Goal: Information Seeking & Learning: Check status

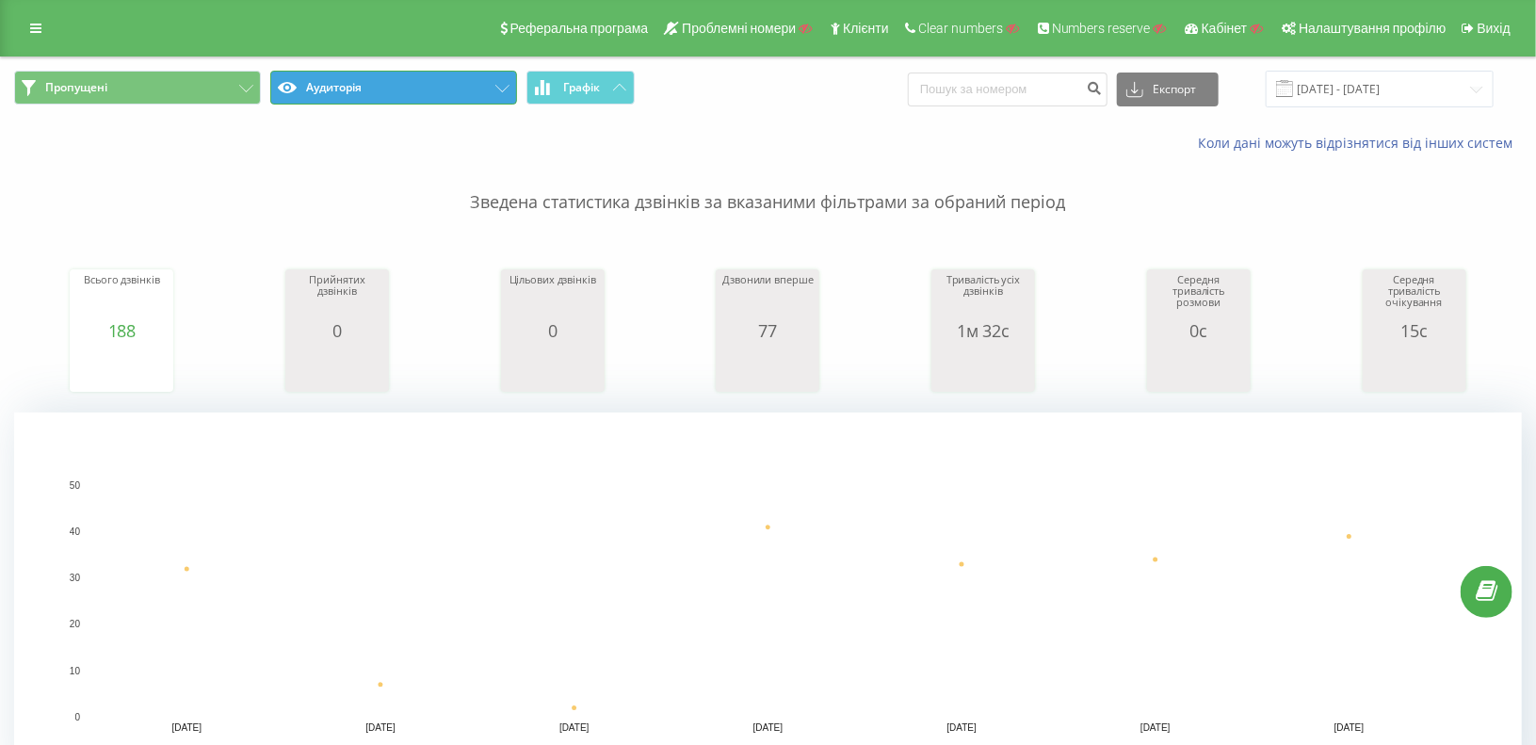
click at [351, 88] on button "Аудиторія" at bounding box center [393, 88] width 247 height 34
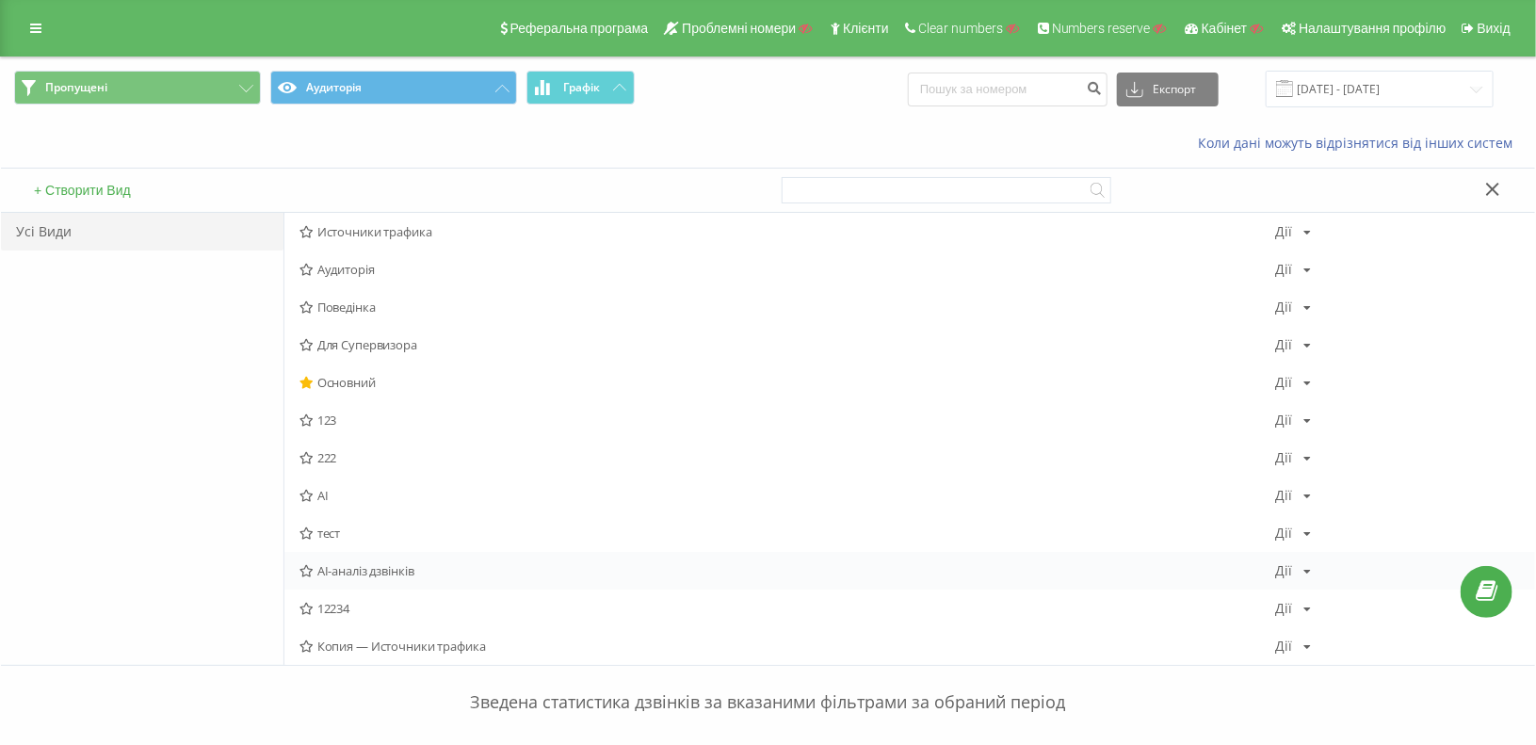
click at [345, 567] on span "AI-аналіз дзвінків" at bounding box center [787, 570] width 976 height 13
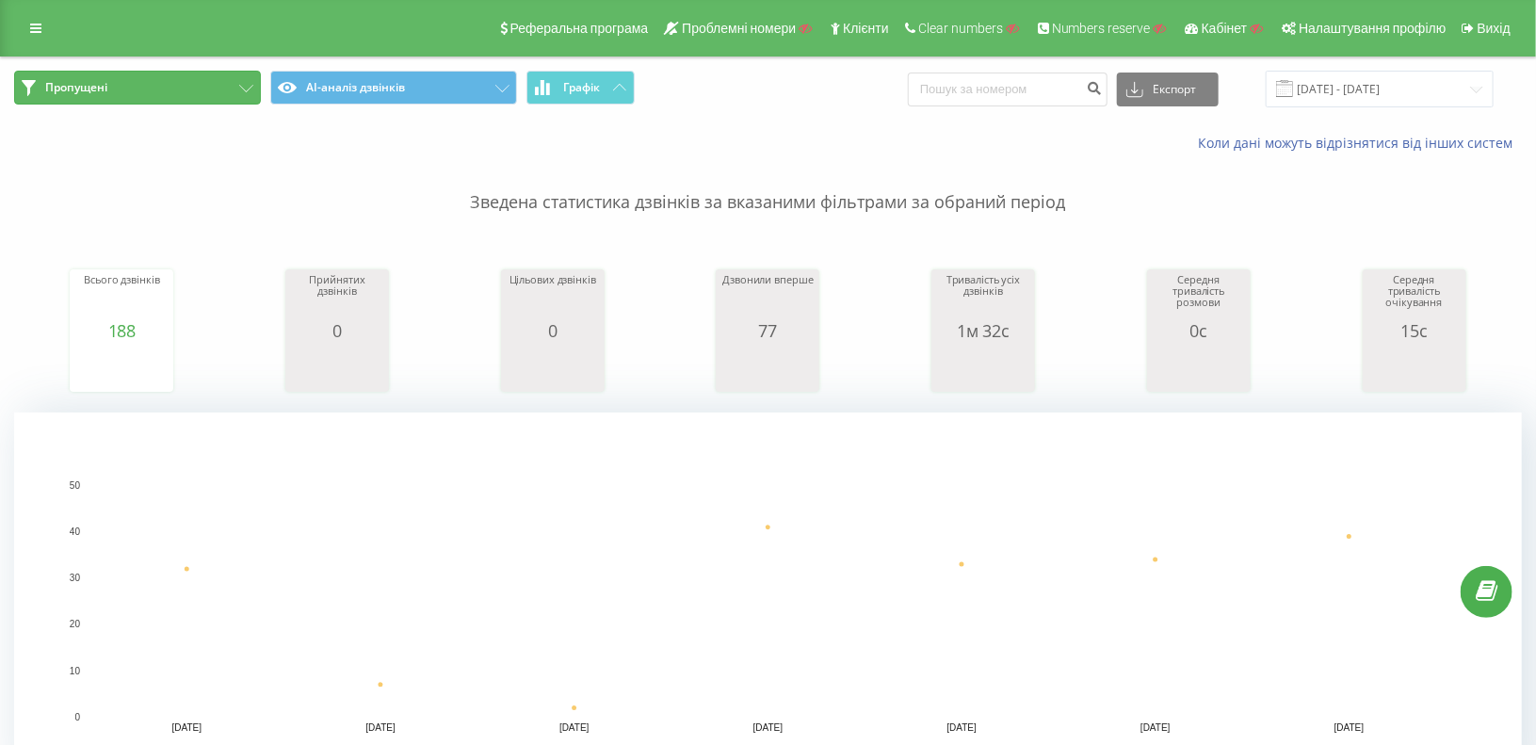
click at [121, 92] on button "Пропущені" at bounding box center [137, 88] width 247 height 34
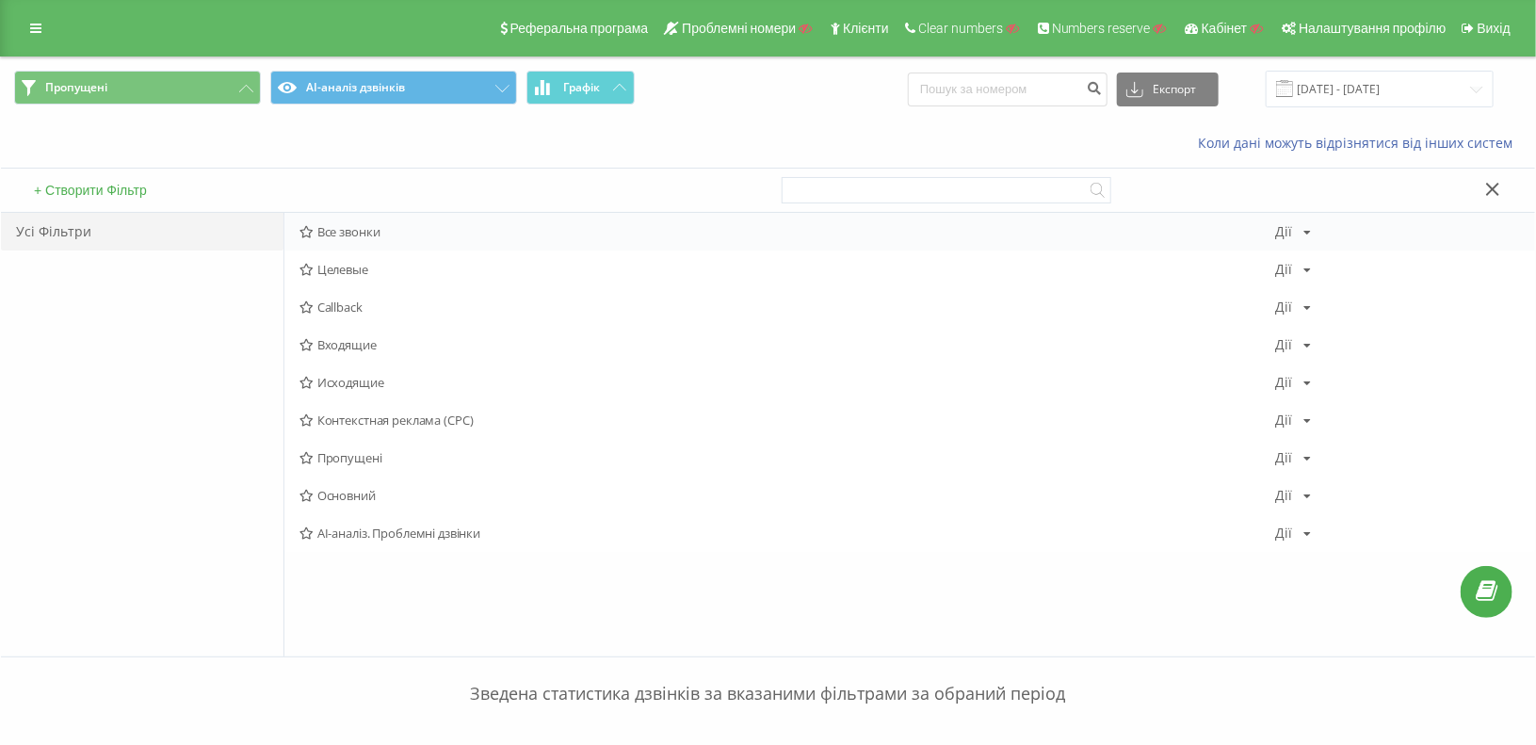
click at [318, 229] on span "Все звонки" at bounding box center [787, 231] width 976 height 13
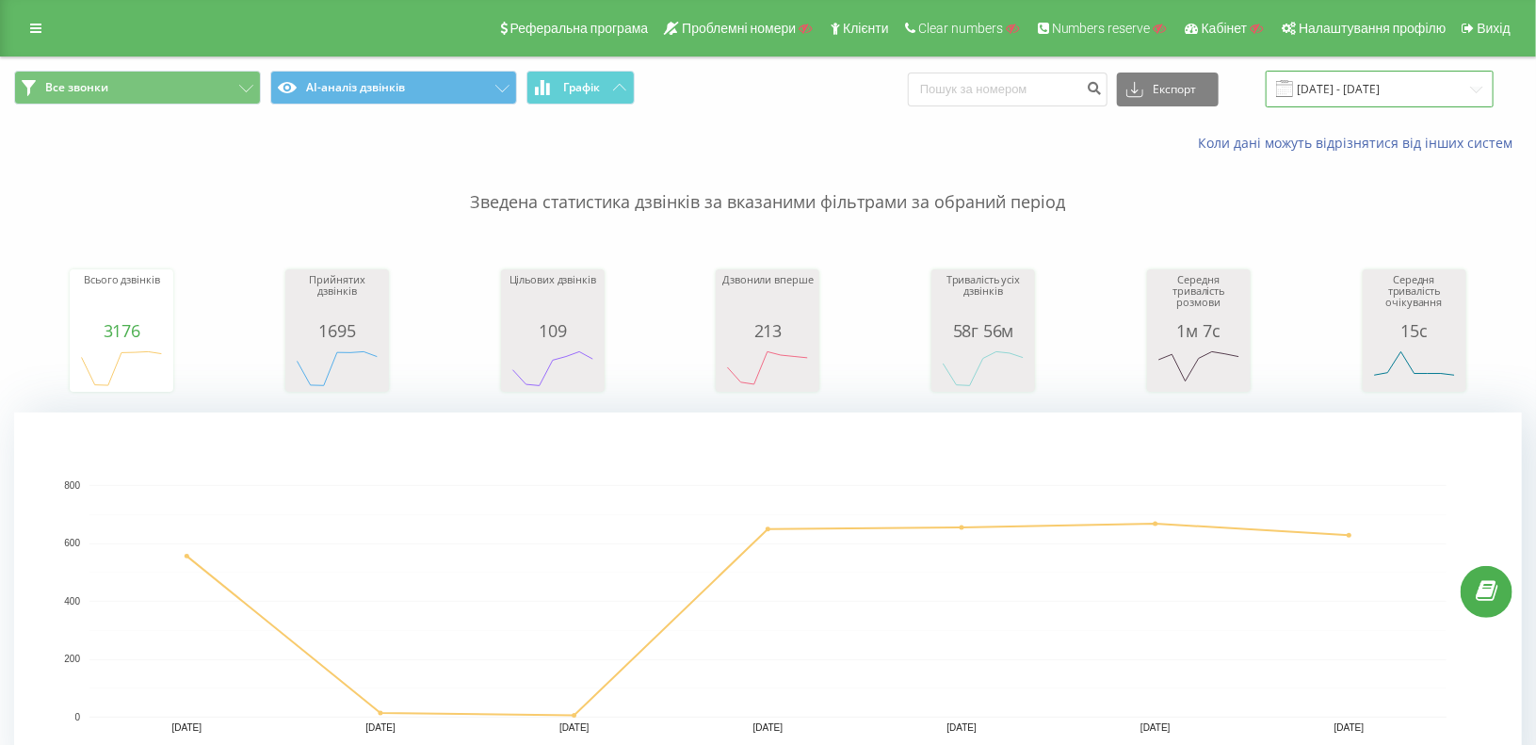
click at [1388, 88] on input "[DATE] - [DATE]" at bounding box center [1379, 89] width 228 height 37
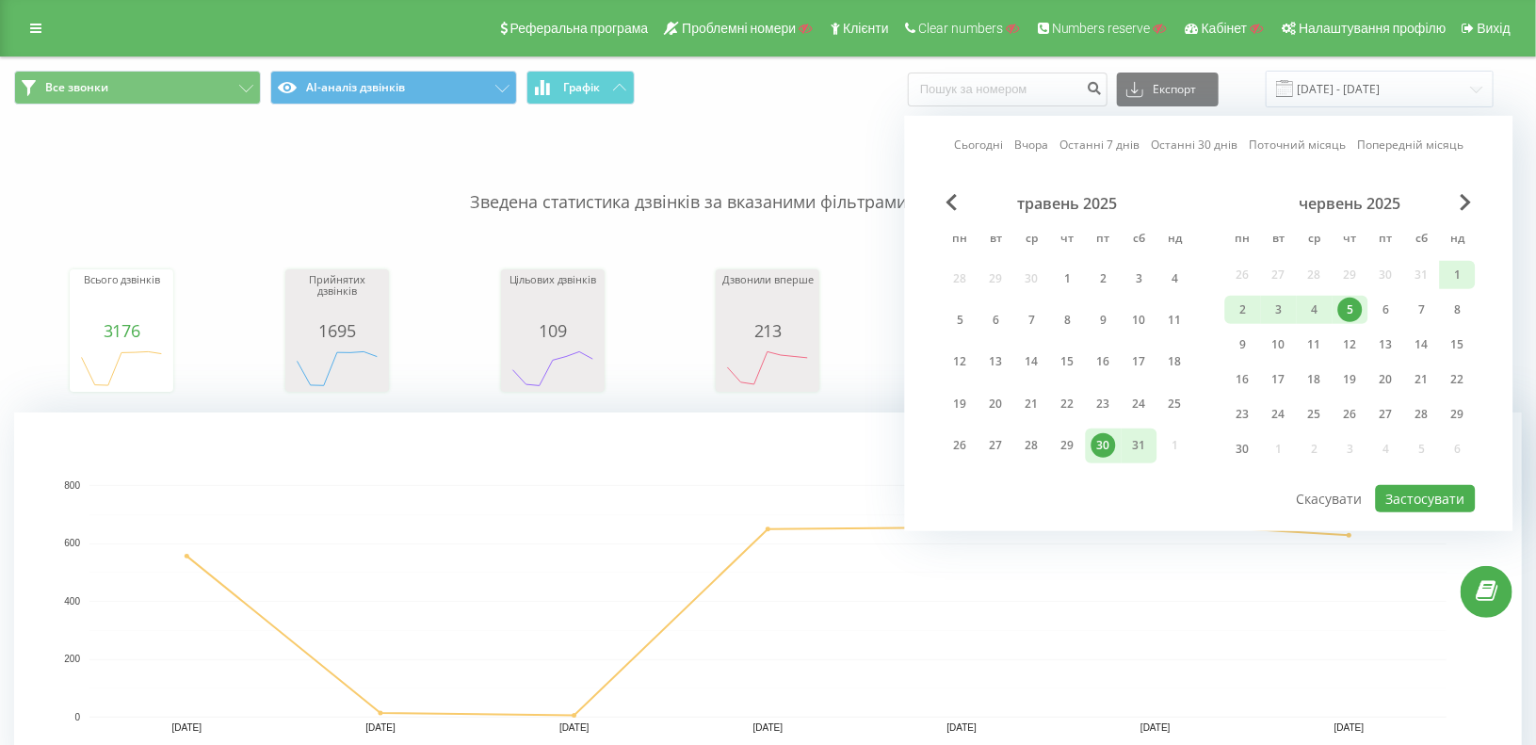
click at [1092, 141] on link "Останні 7 днів" at bounding box center [1099, 145] width 80 height 18
click at [1399, 495] on button "Застосувати" at bounding box center [1426, 498] width 100 height 27
type input "[DATE] - [DATE]"
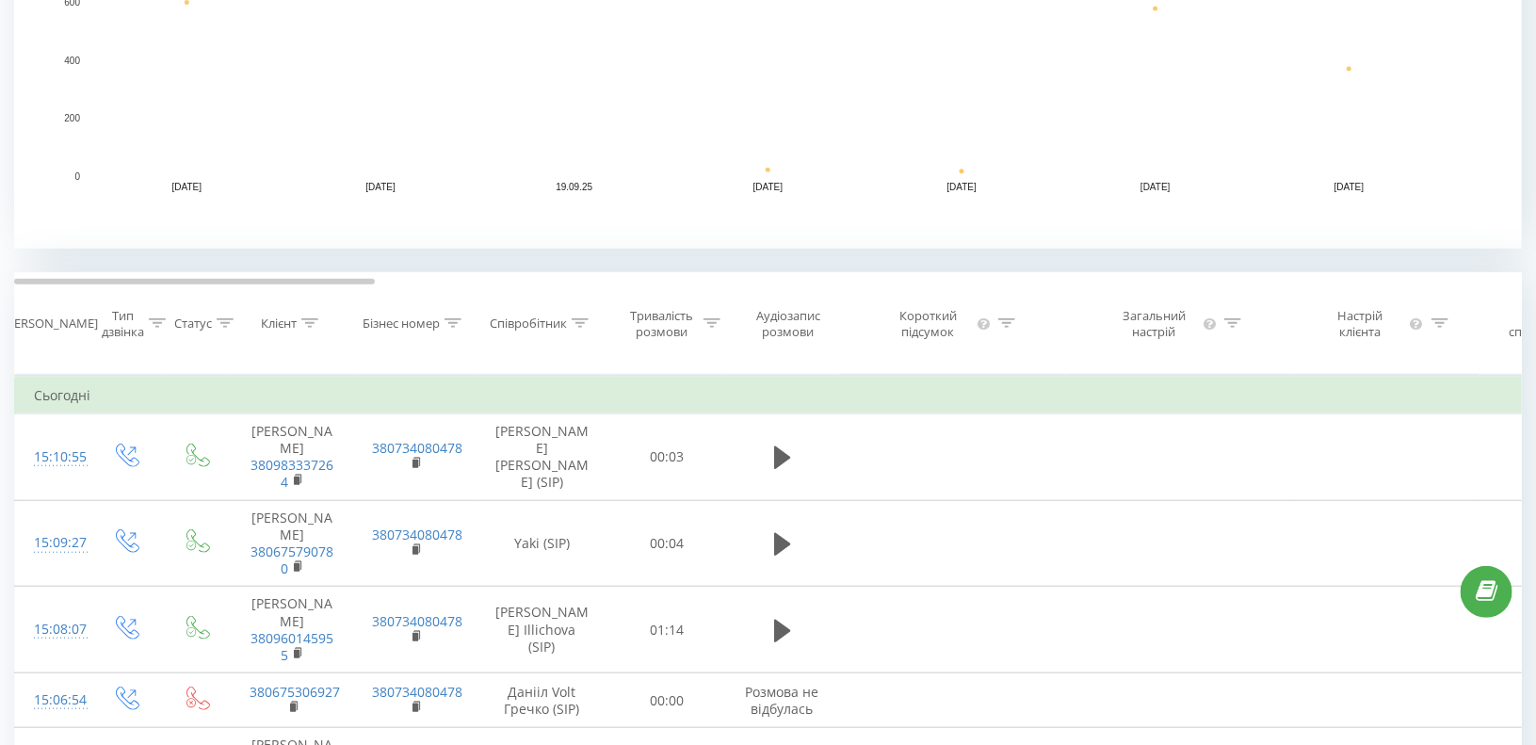
scroll to position [659, 0]
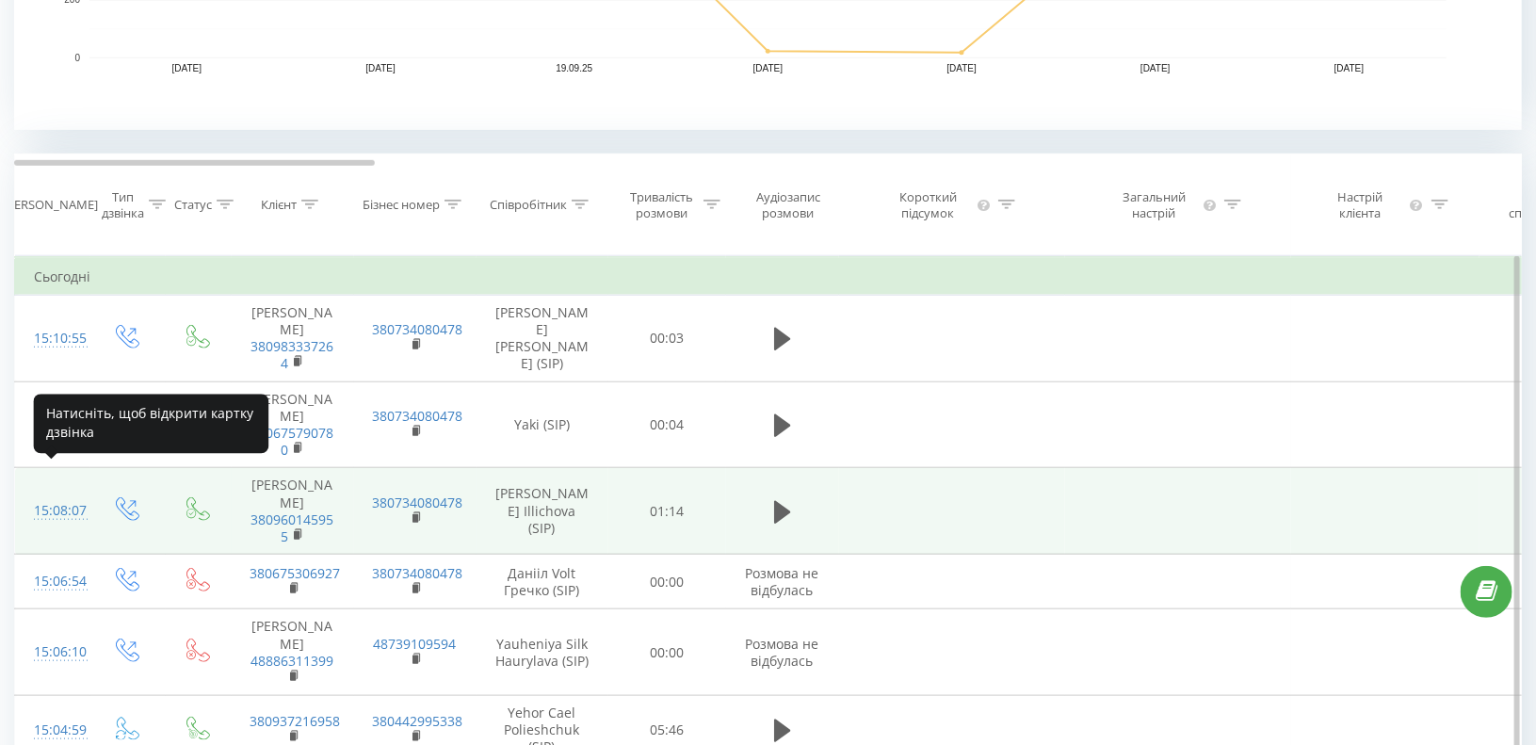
click at [49, 492] on div "15:08:07" at bounding box center [53, 510] width 38 height 37
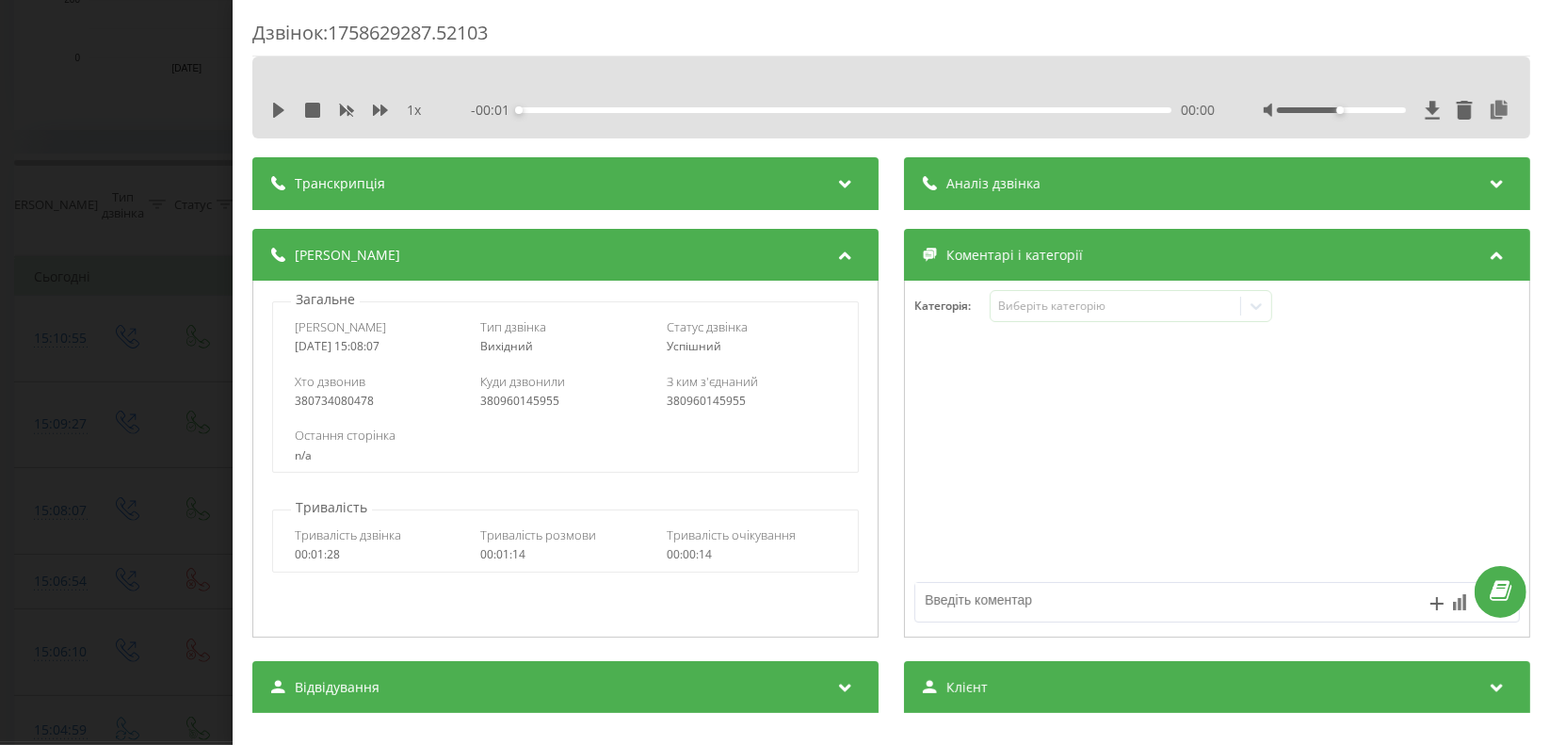
click at [316, 189] on span "Транскрипція" at bounding box center [340, 183] width 90 height 19
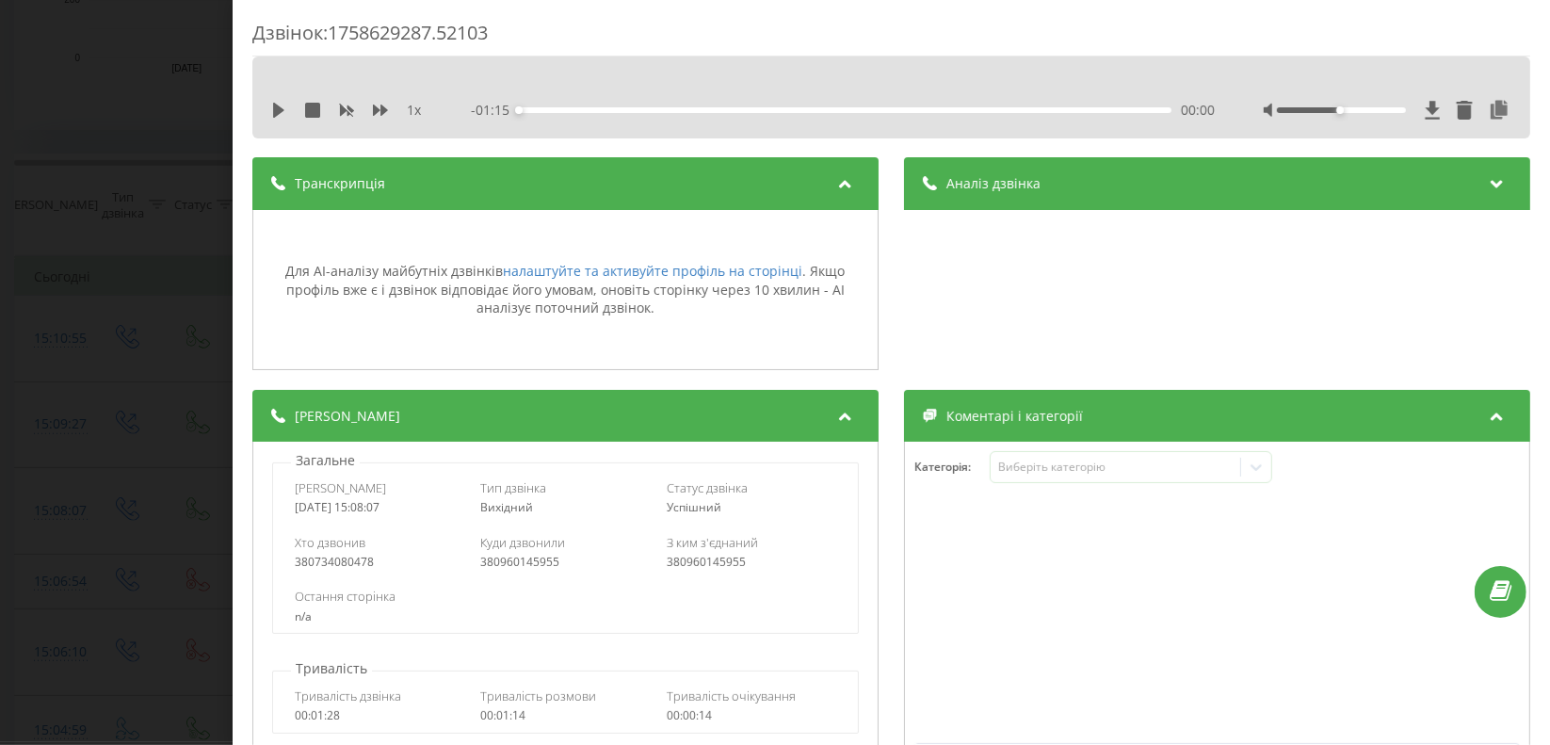
click at [40, 80] on div "Дзвінок : 1758629287.52103 1 x - 01:15 00:00 00:00 Транскрипція Для AI-аналізу …" at bounding box center [775, 372] width 1550 height 745
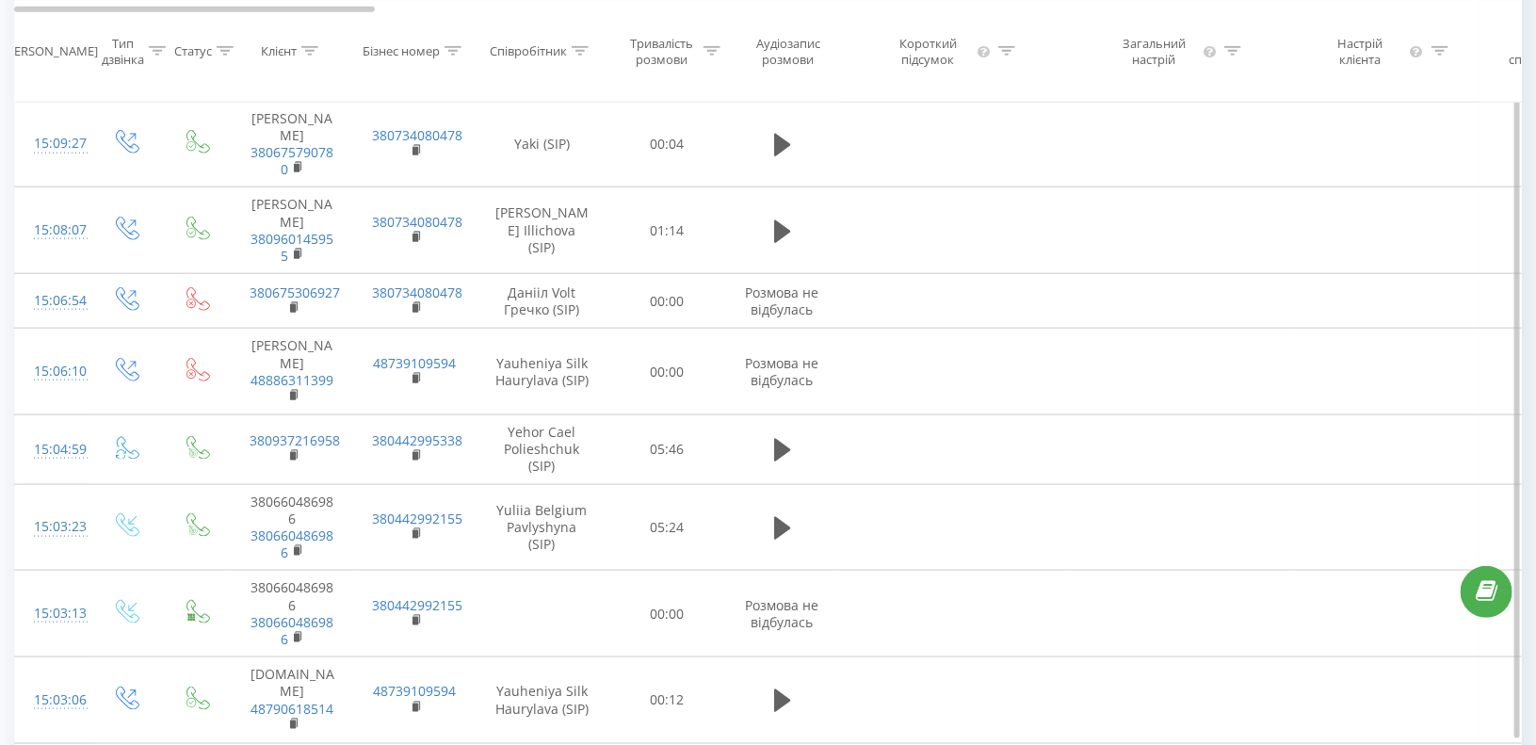
scroll to position [942, 0]
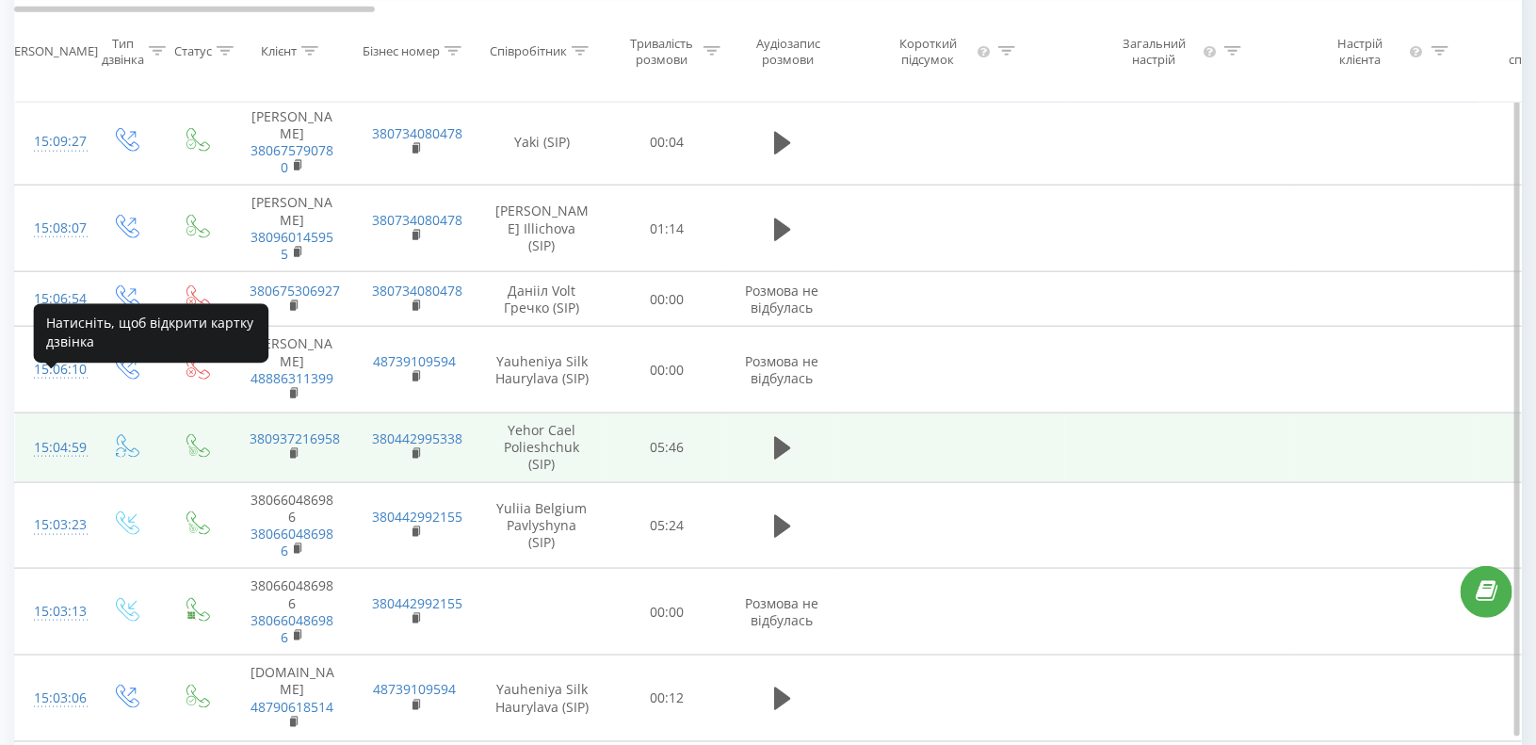
click at [55, 429] on div "15:04:59" at bounding box center [53, 447] width 38 height 37
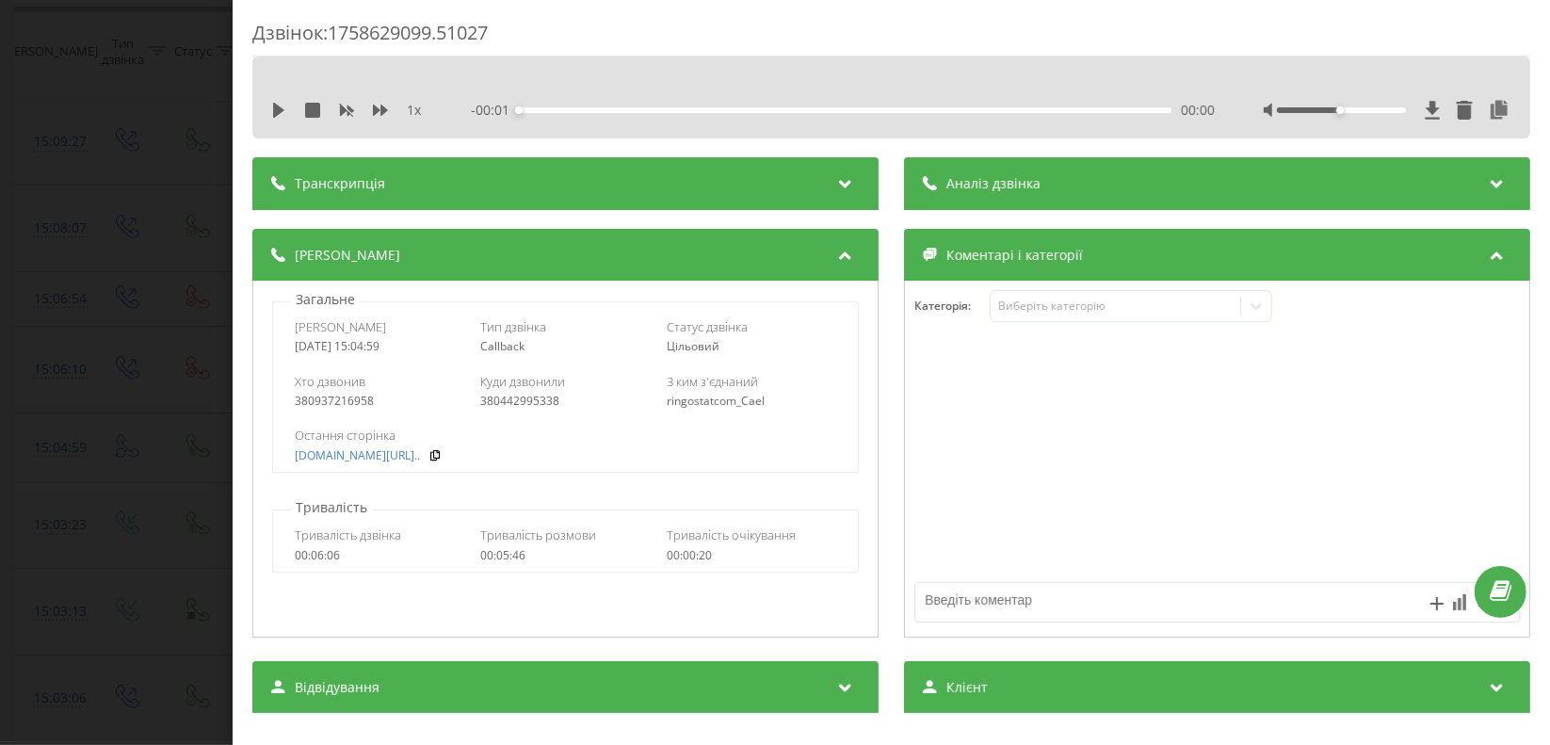
click at [320, 195] on div "Транскрипція" at bounding box center [565, 183] width 626 height 53
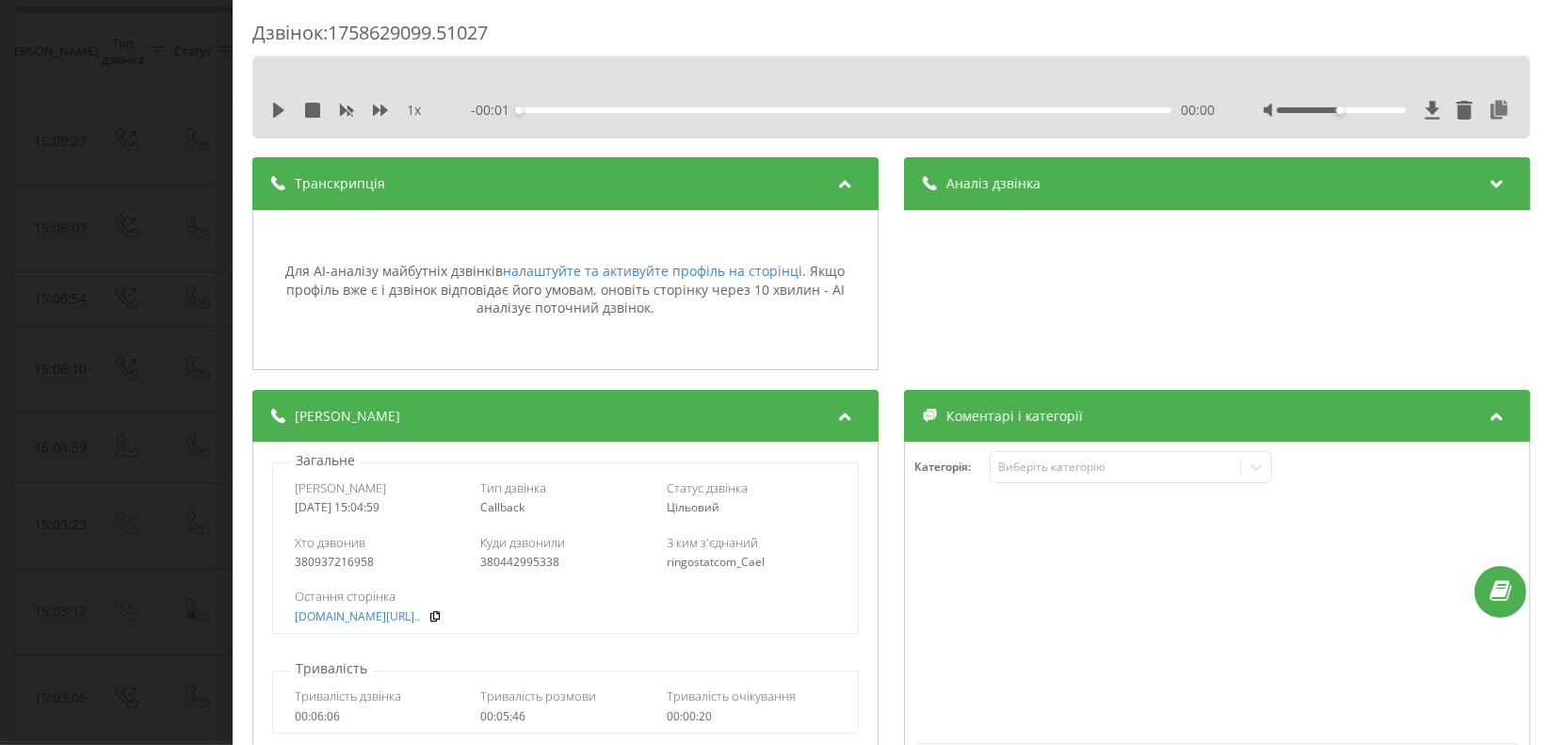
click at [137, 193] on div "Дзвінок : 1758629099.51027 1 x - 00:01 00:00 00:00 Транскрипція Для AI-аналізу …" at bounding box center [775, 372] width 1550 height 745
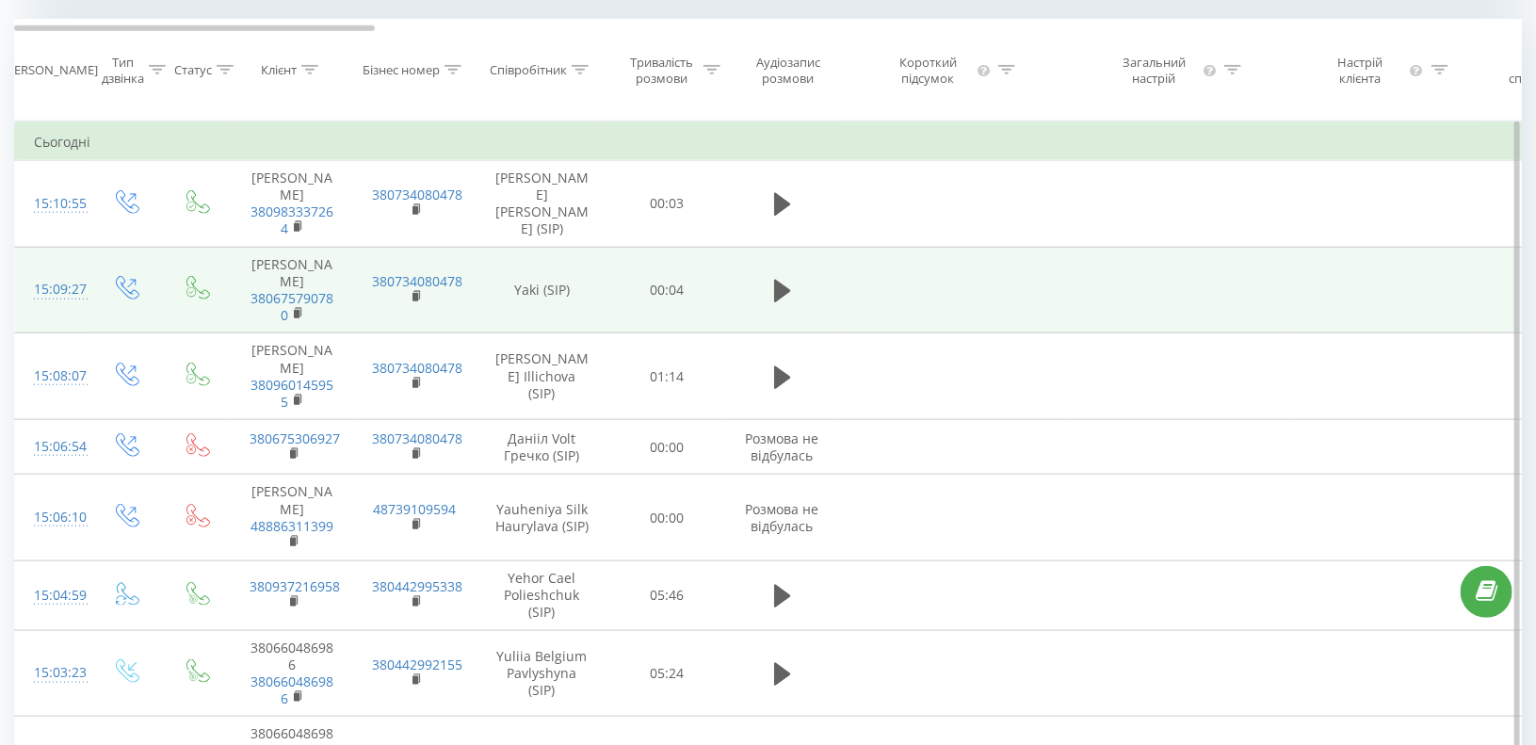
scroll to position [736, 0]
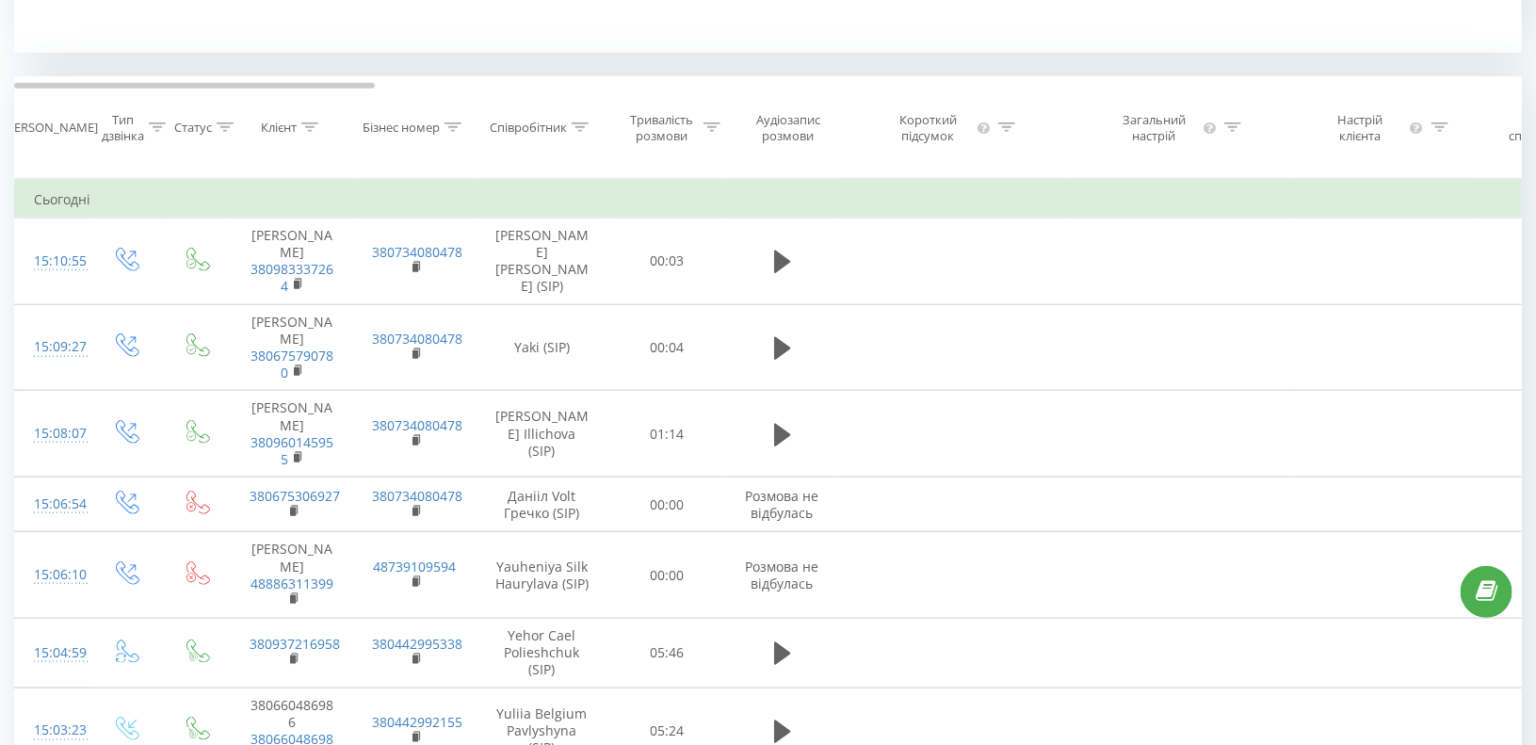
click at [579, 132] on icon at bounding box center [580, 126] width 17 height 9
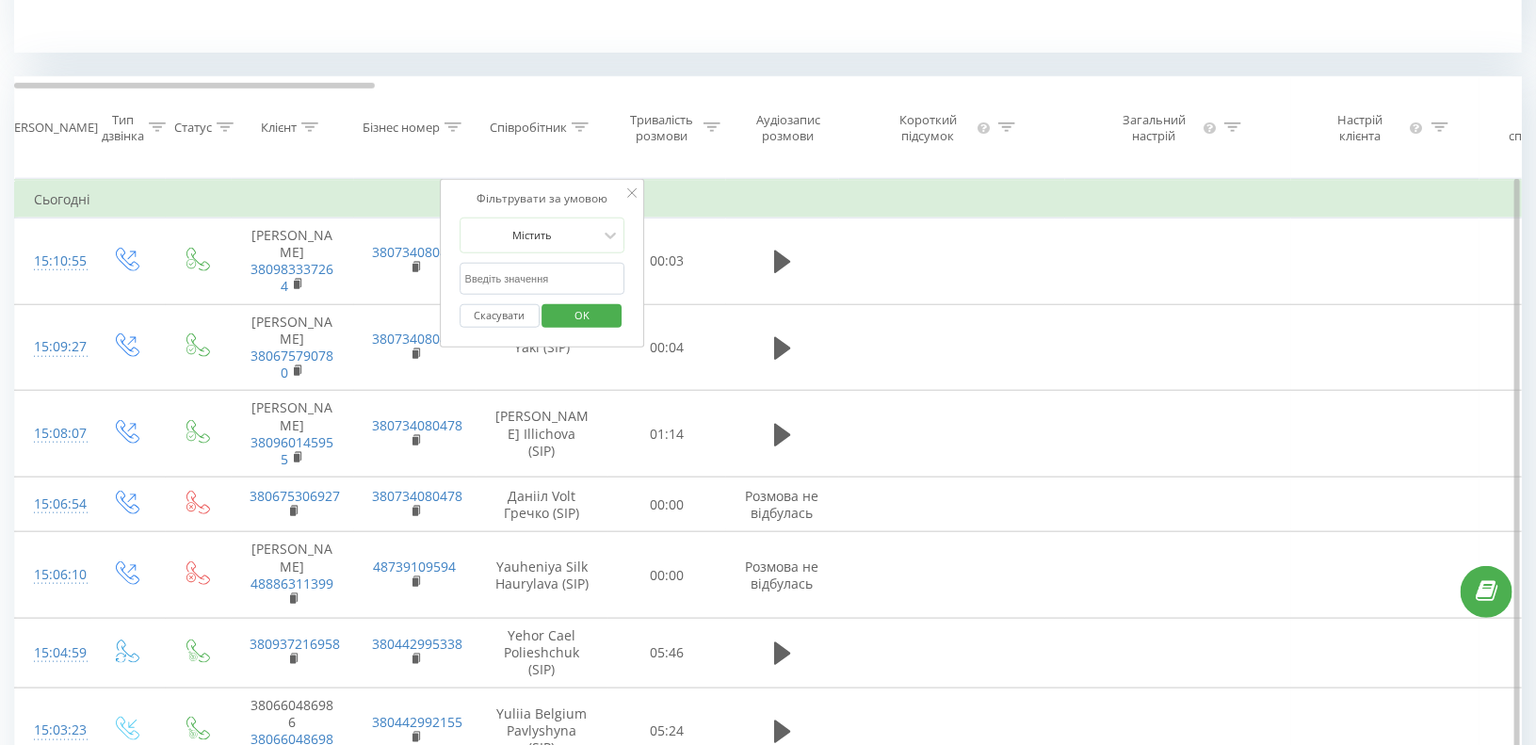
click at [555, 296] on input "text" at bounding box center [542, 279] width 166 height 33
type input "yaki"
click at [565, 330] on span "OK" at bounding box center [582, 314] width 53 height 29
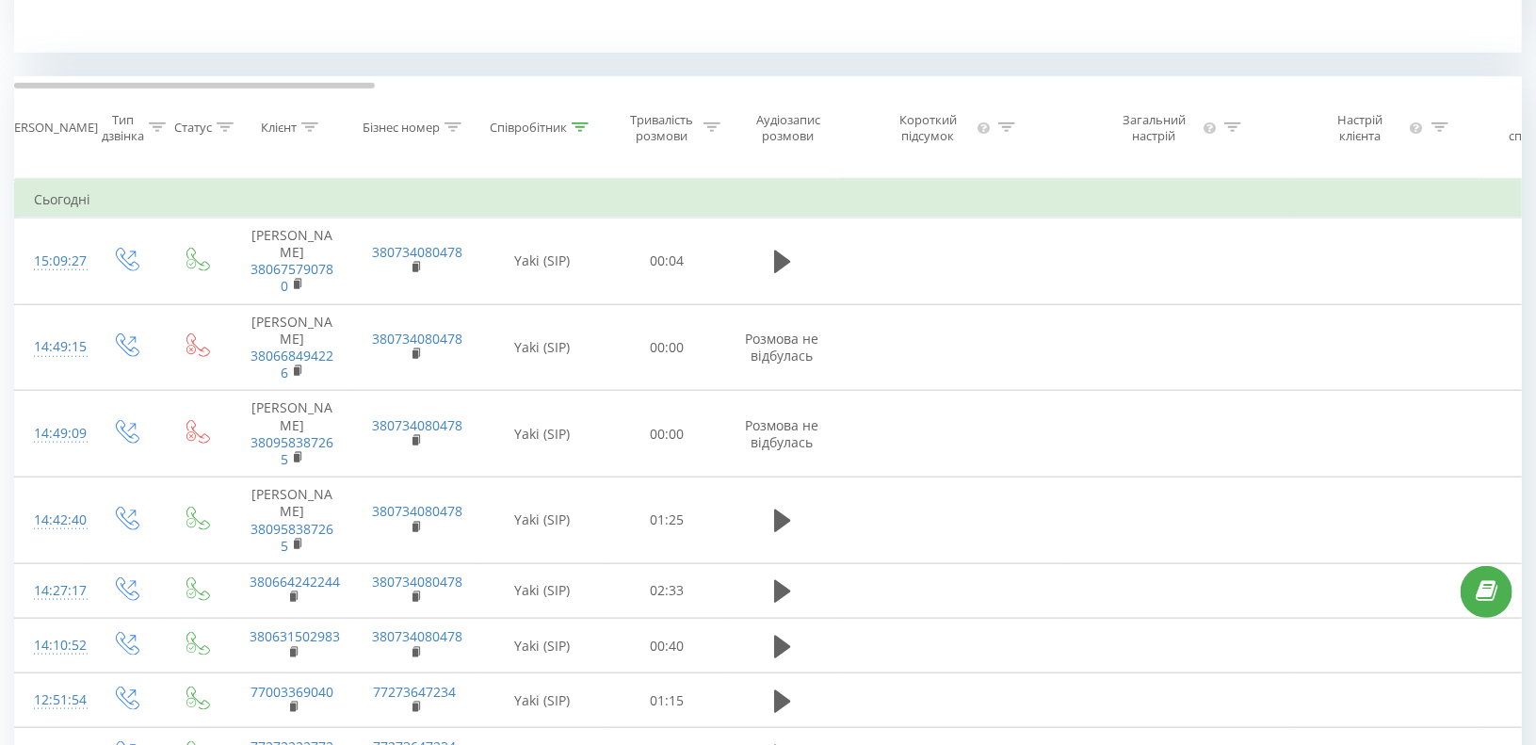
scroll to position [895, 0]
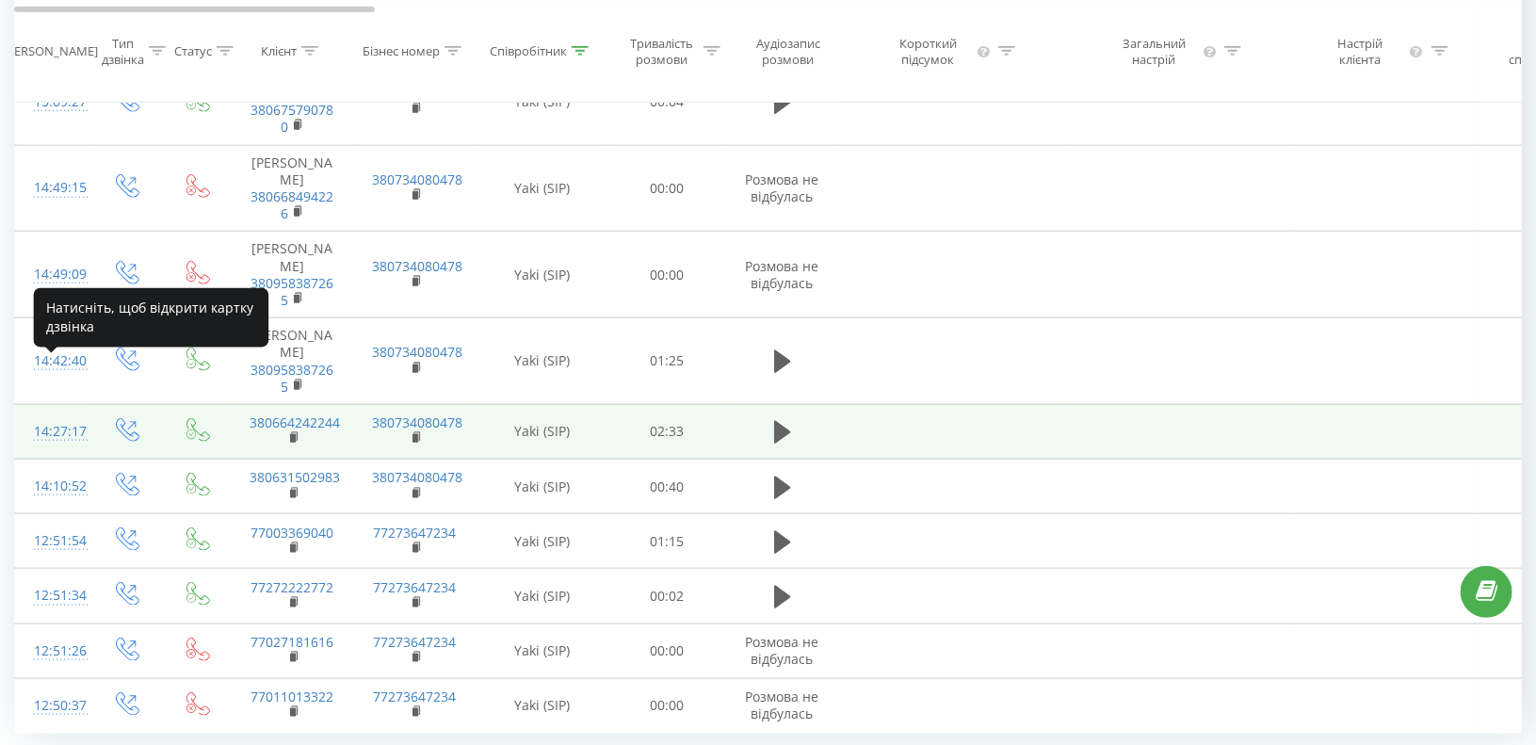
click at [49, 413] on div "14:27:17" at bounding box center [53, 431] width 38 height 37
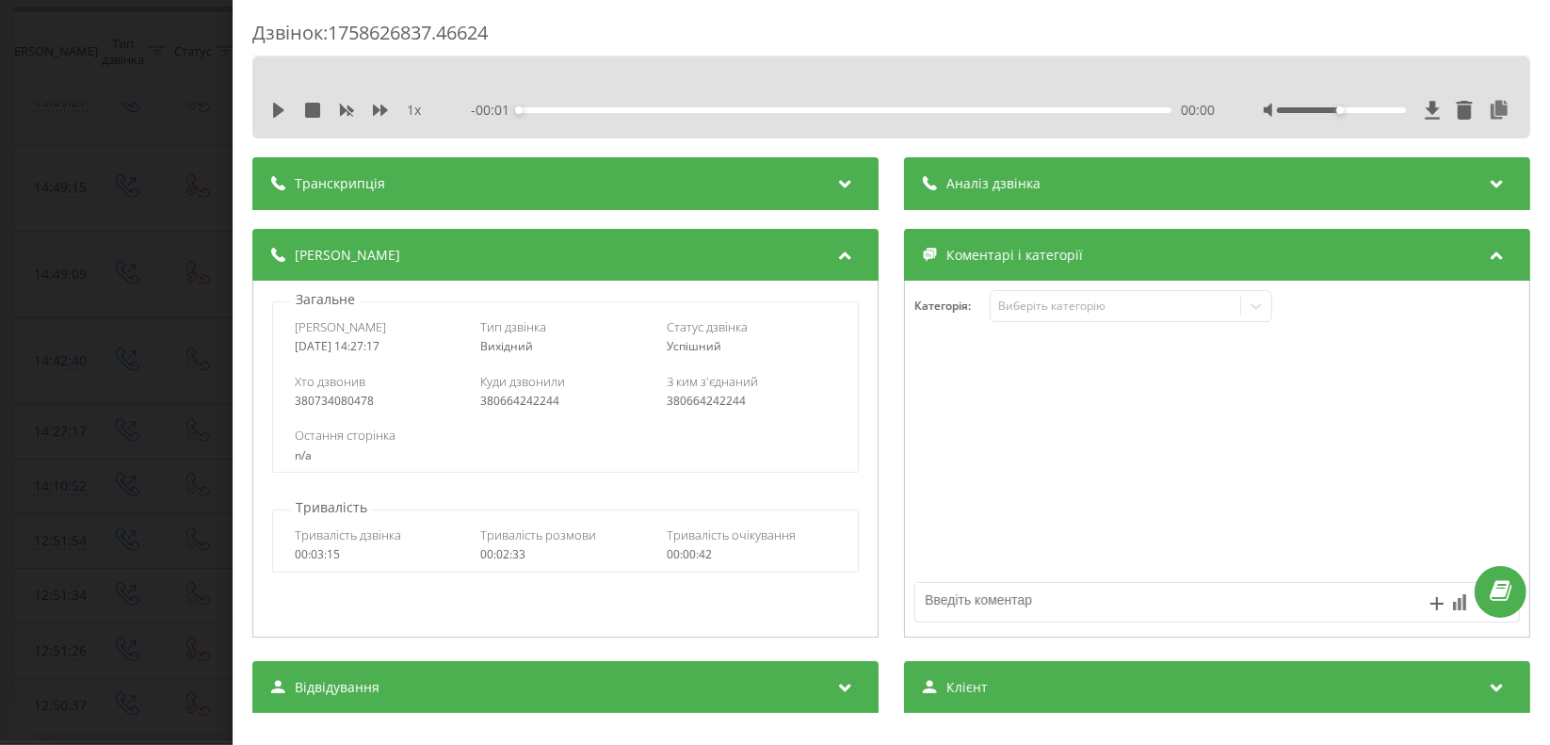
click at [325, 173] on div "Транскрипція" at bounding box center [565, 183] width 626 height 53
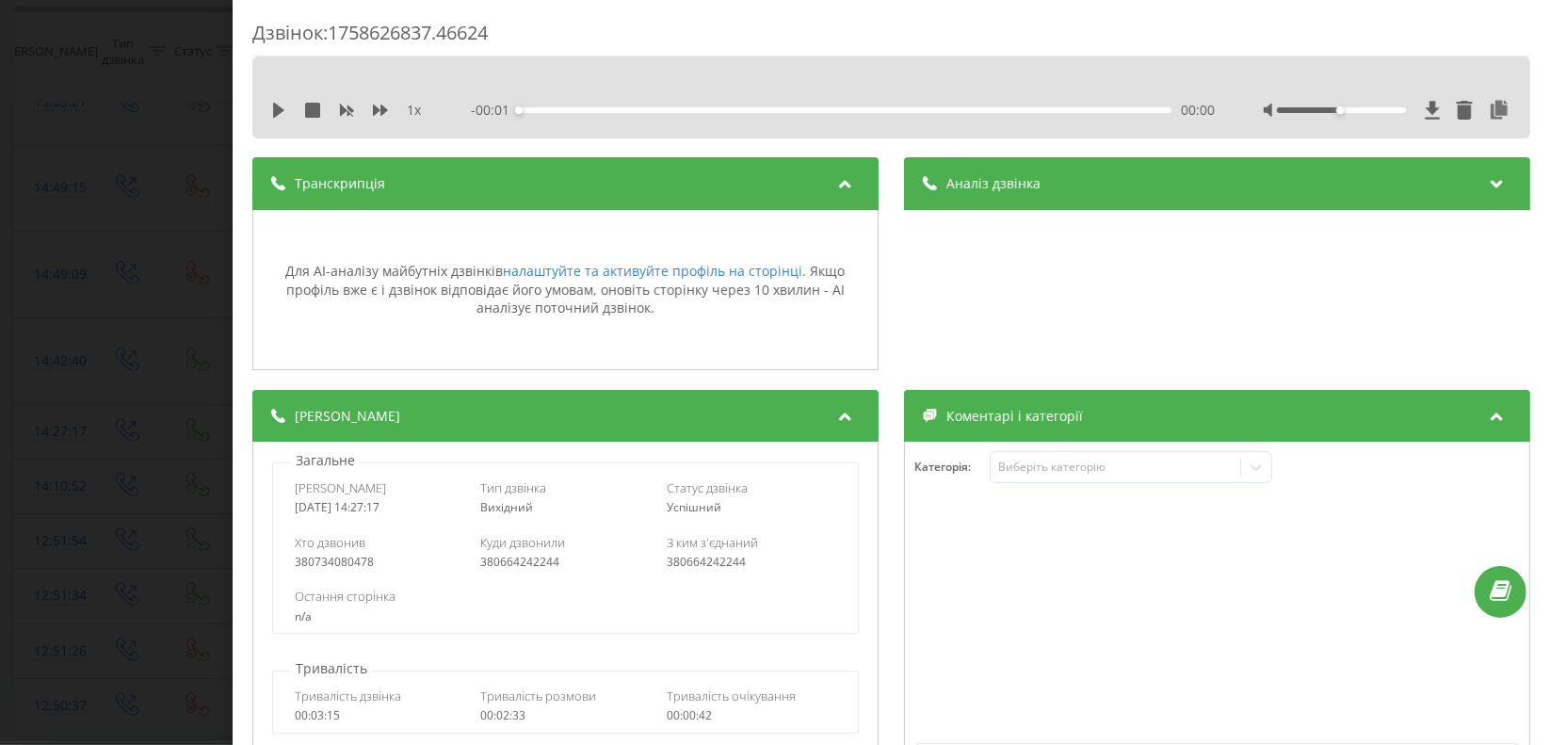
click at [1018, 169] on div "Аналіз дзвінка" at bounding box center [1217, 183] width 626 height 53
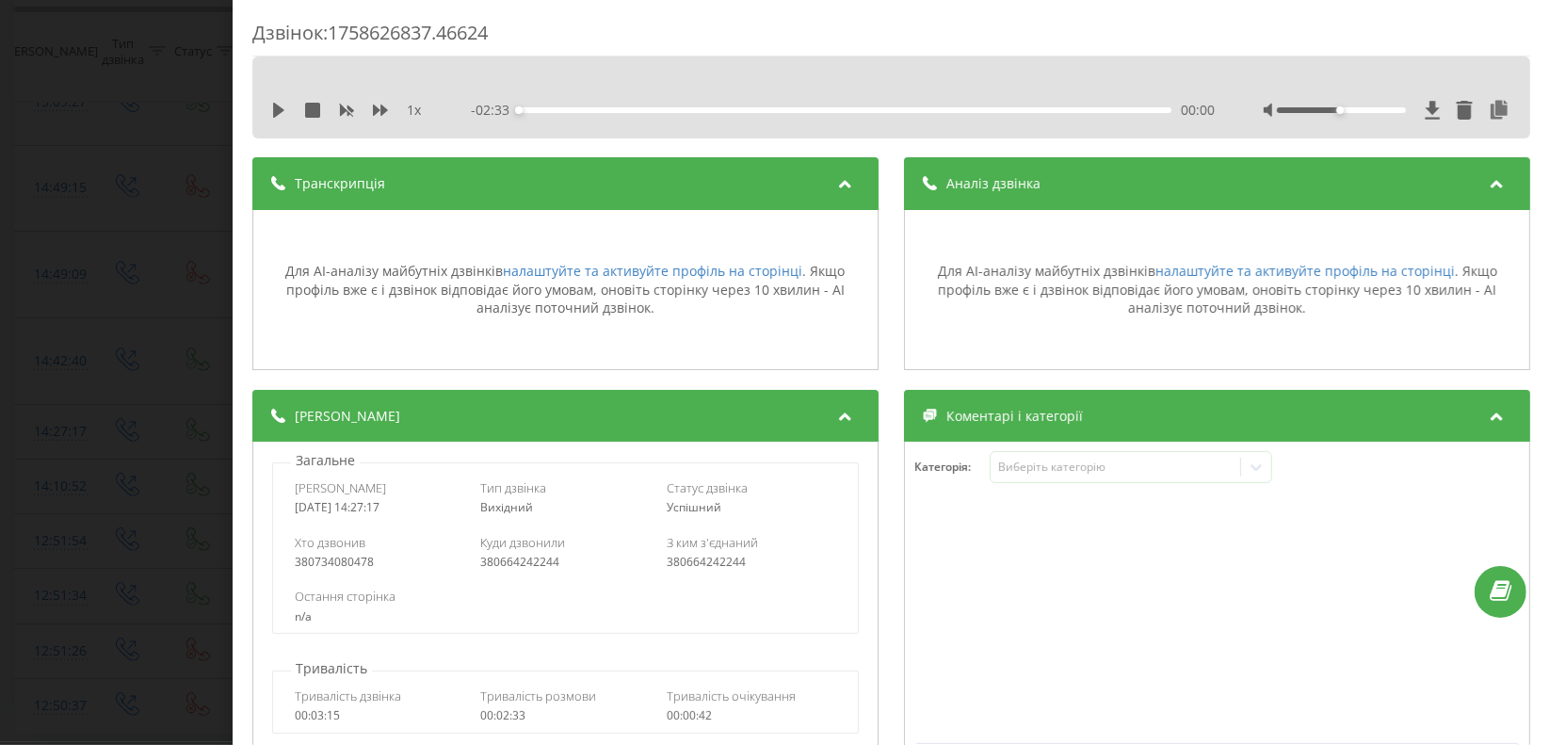
drag, startPoint x: 96, startPoint y: 233, endPoint x: 0, endPoint y: 258, distance: 99.3
click at [95, 232] on div "Дзвінок : 1758626837.46624 1 x - 02:33 00:00 00:00 Транскрипція Для AI-аналізу …" at bounding box center [775, 372] width 1550 height 745
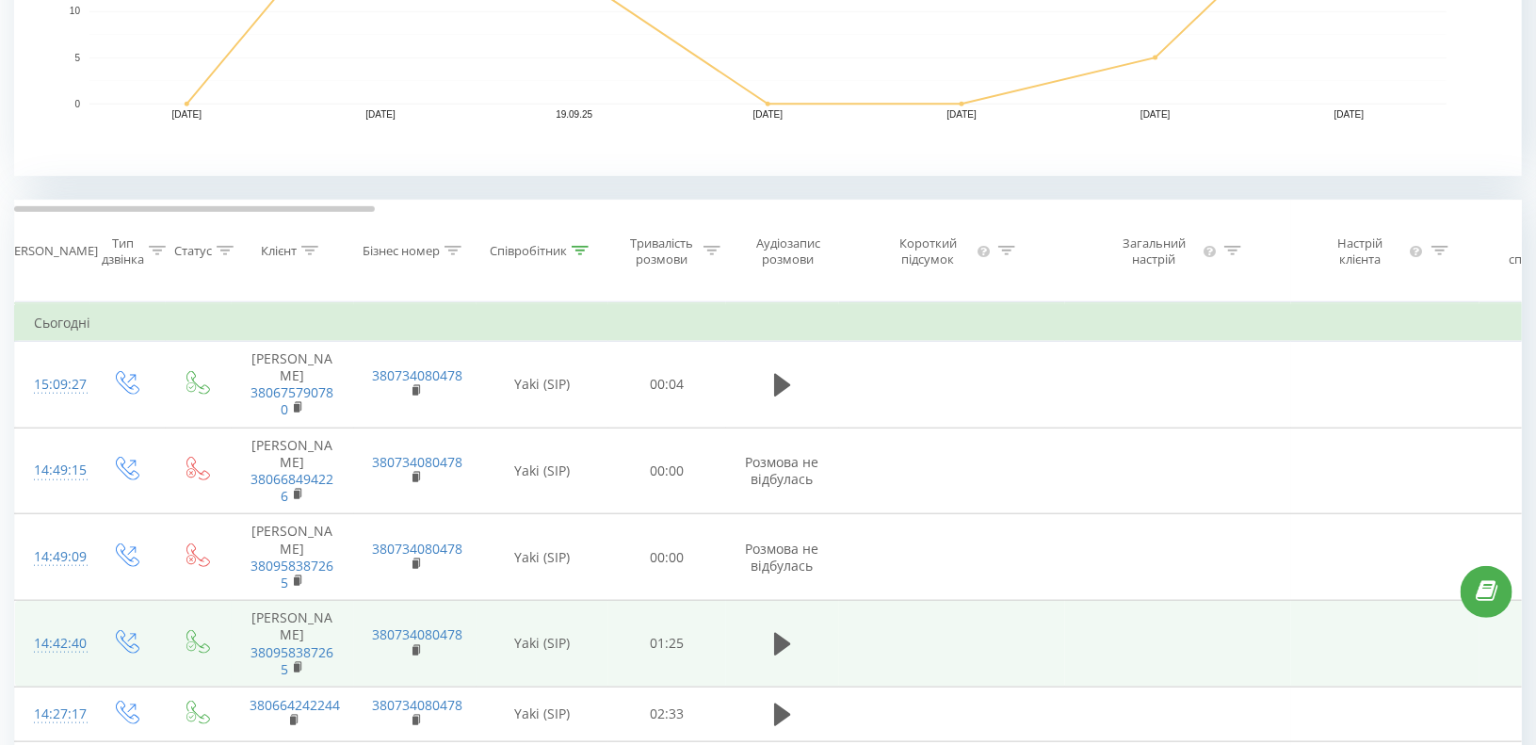
scroll to position [895, 0]
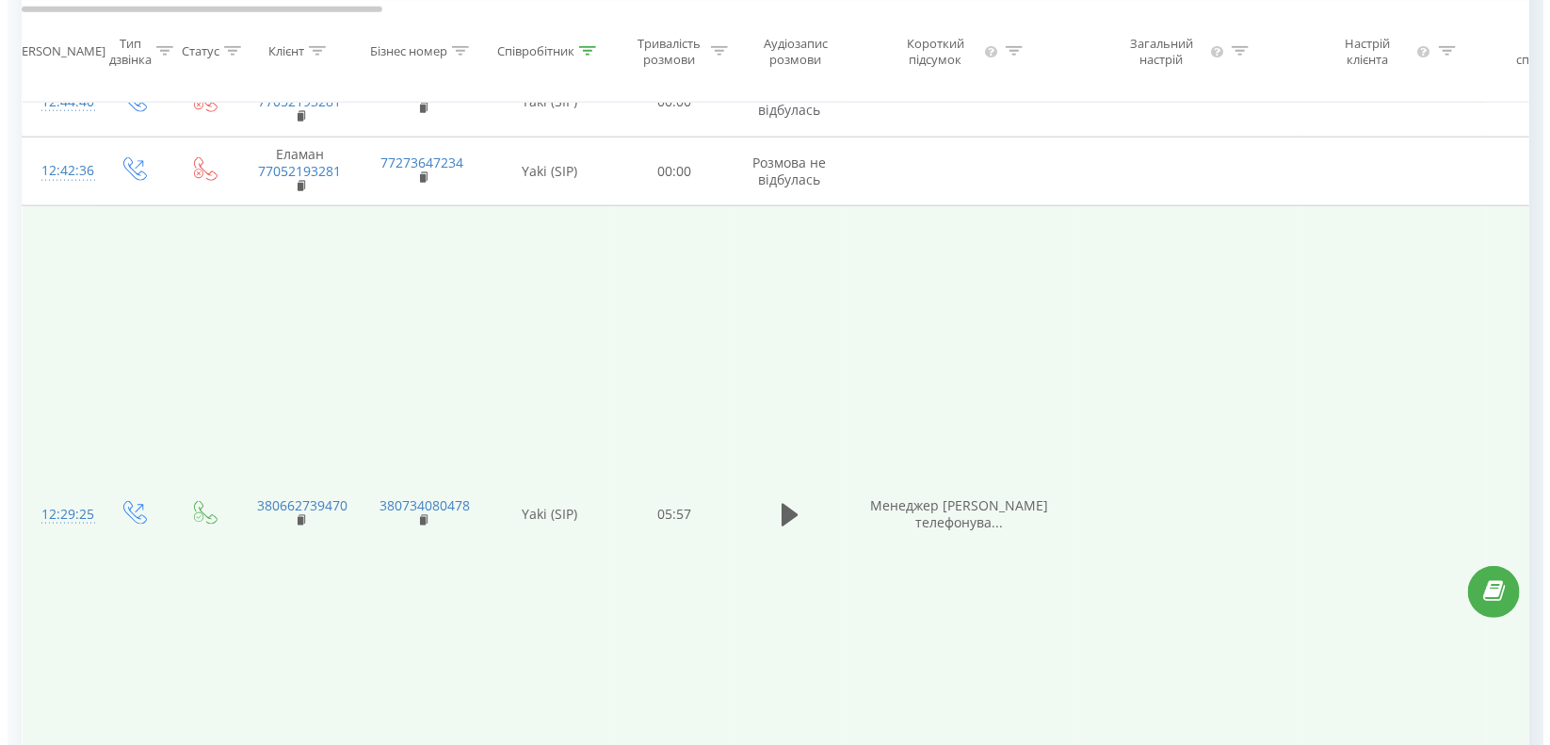
scroll to position [953, 0]
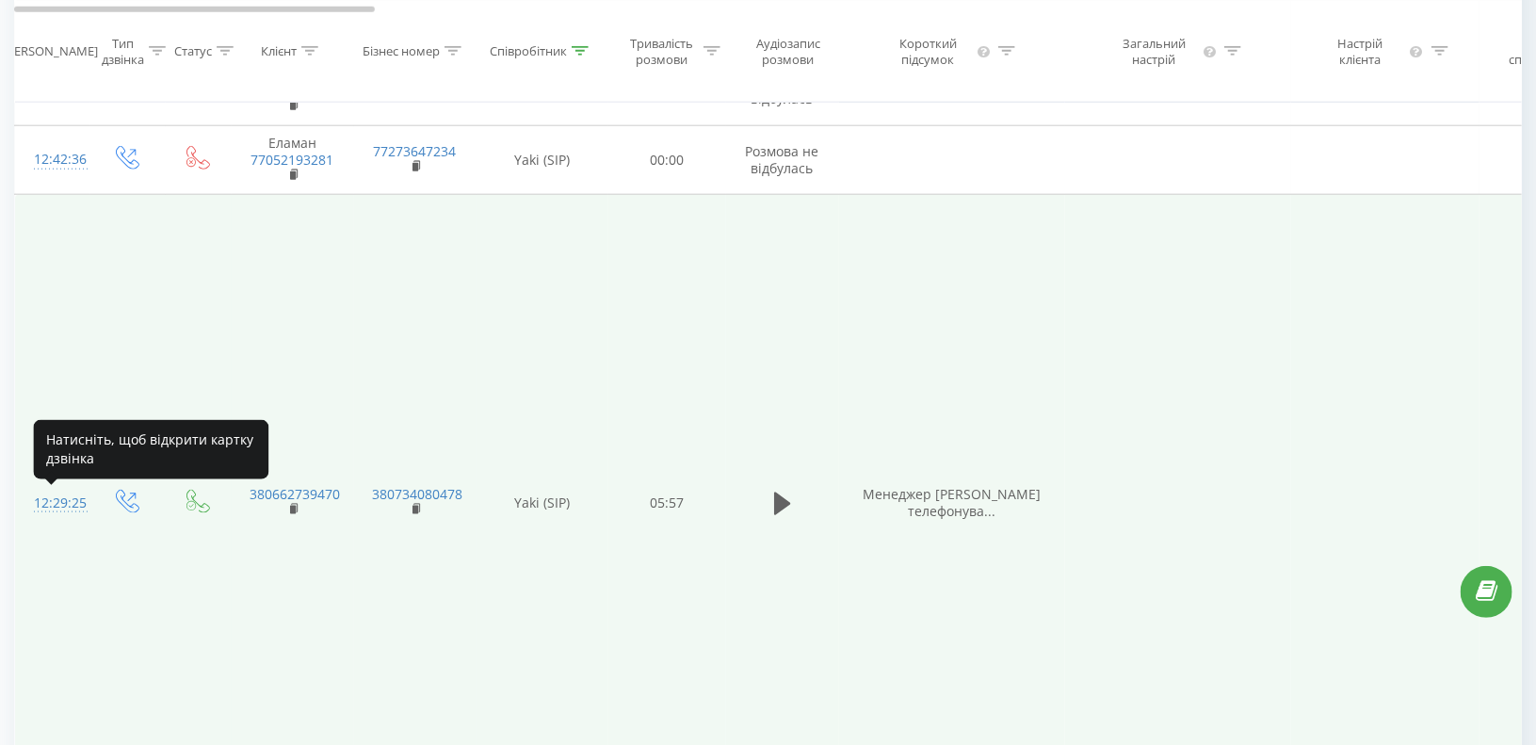
click at [69, 502] on div "12:29:25" at bounding box center [53, 503] width 38 height 37
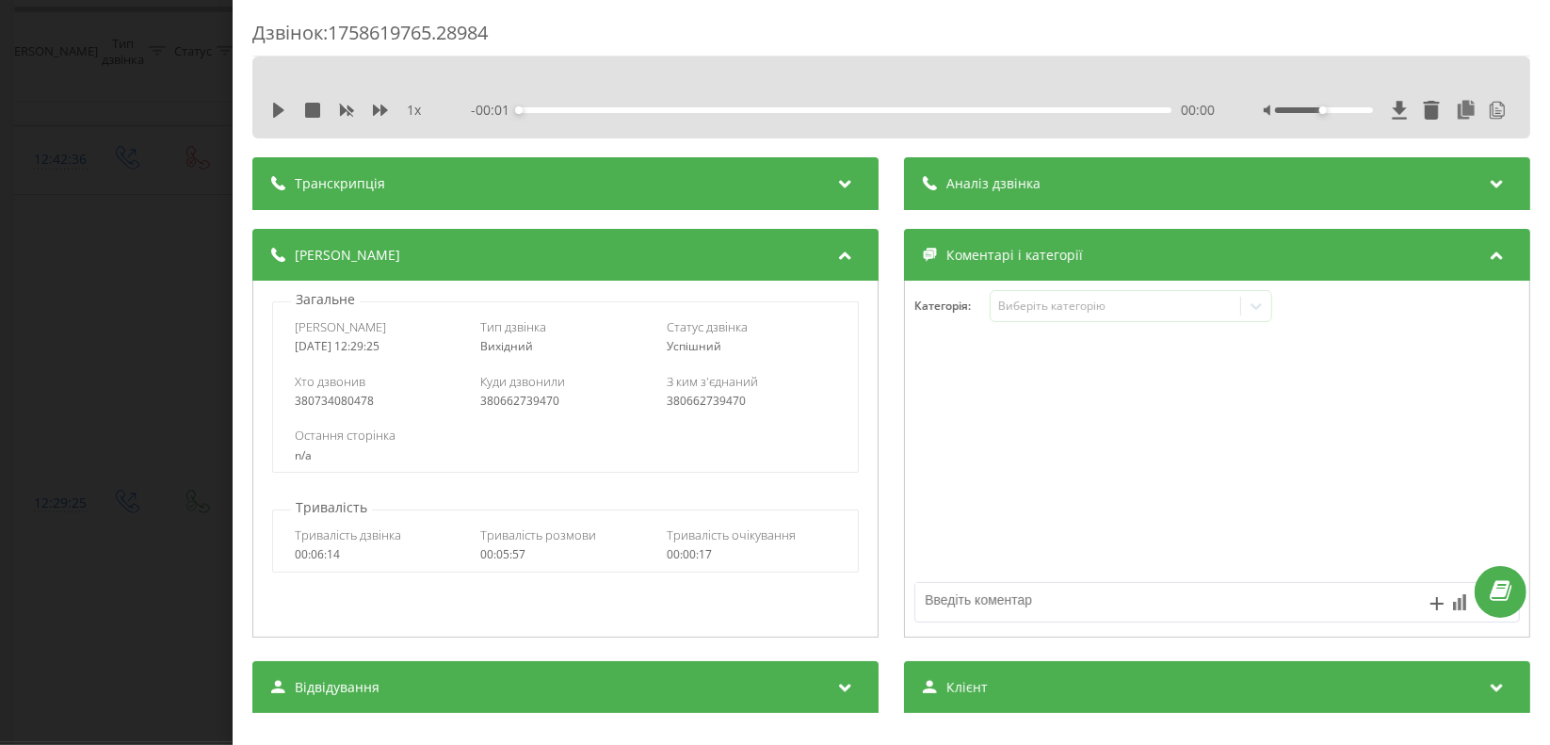
click at [325, 178] on span "Транскрипція" at bounding box center [340, 183] width 90 height 19
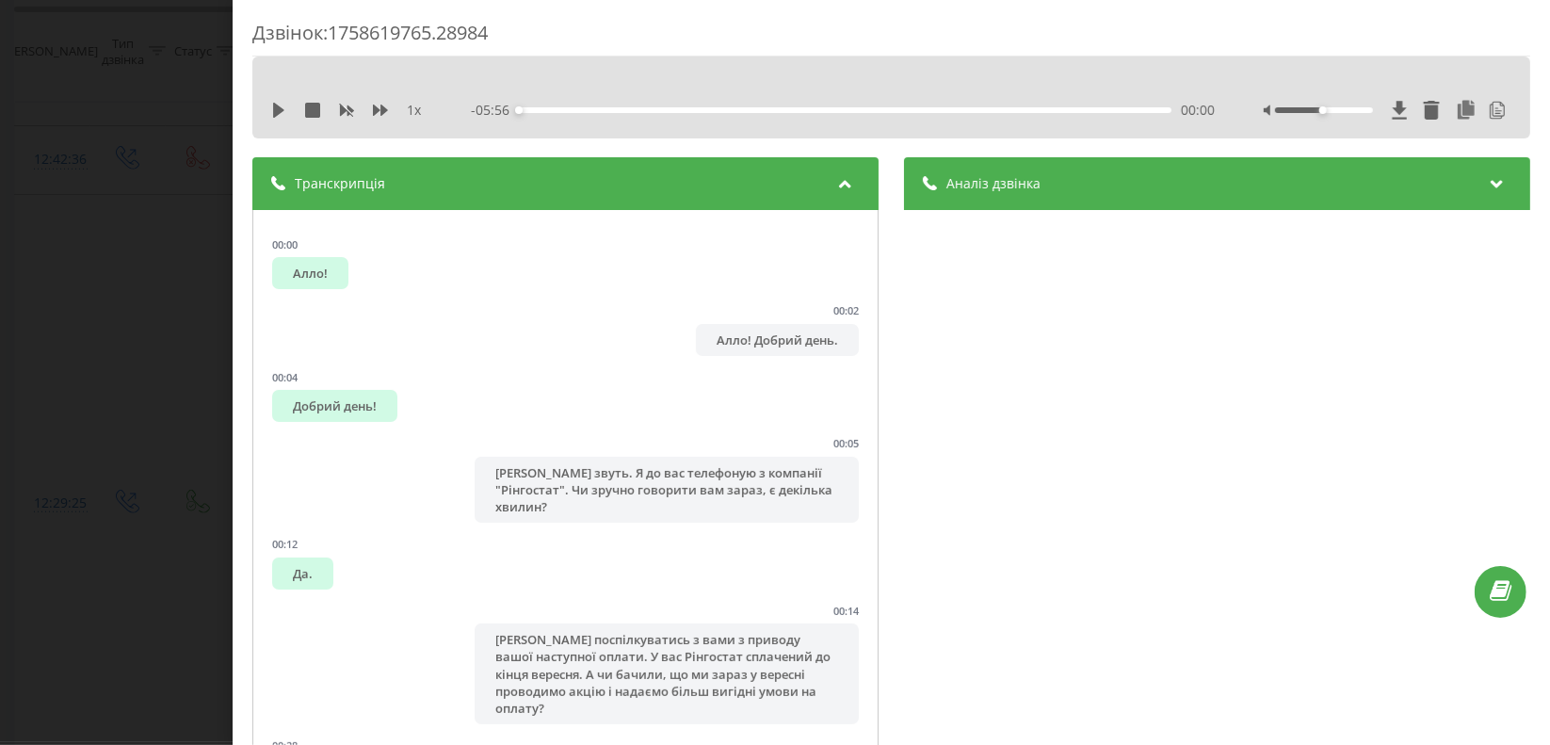
click at [991, 174] on span "Аналіз дзвінка" at bounding box center [993, 183] width 94 height 19
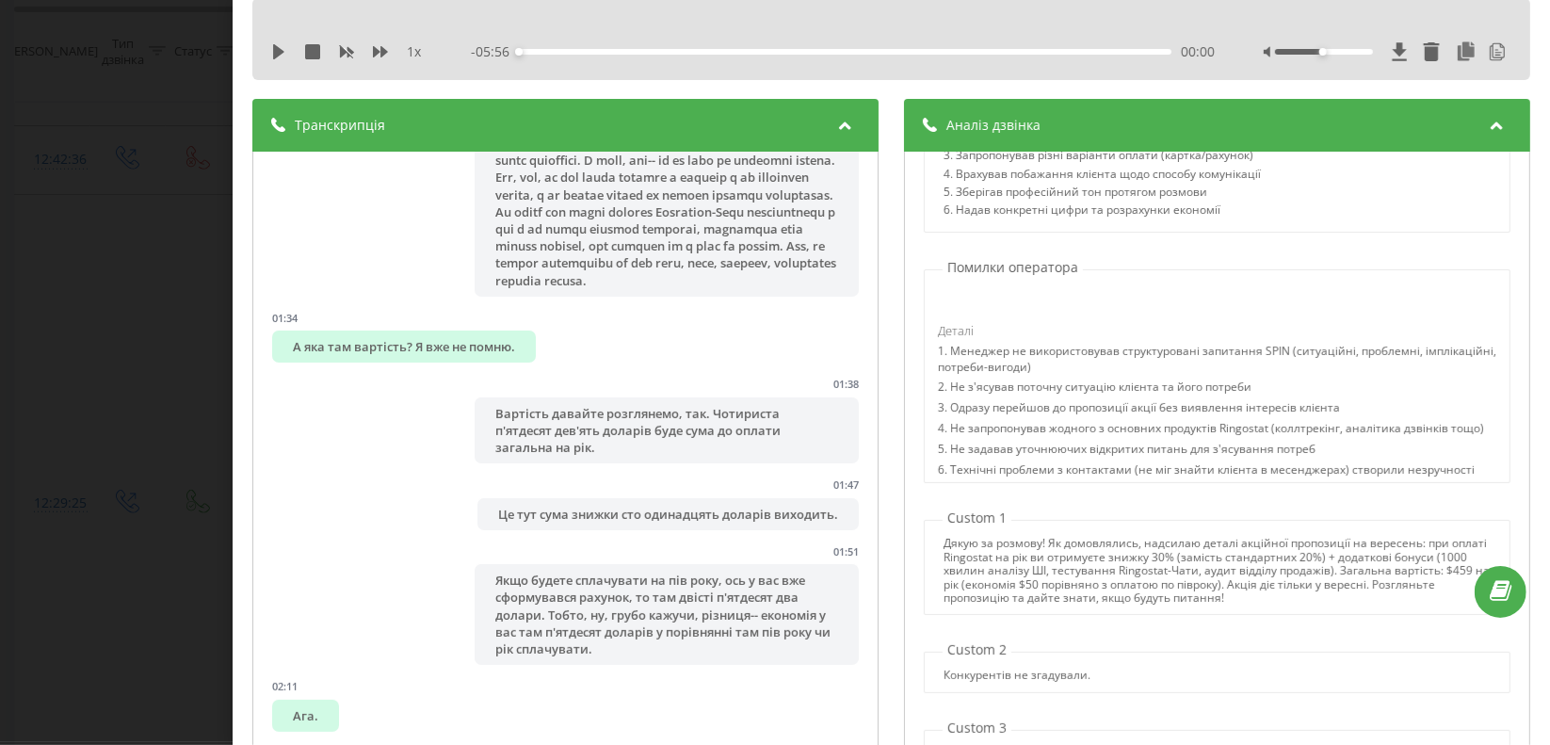
scroll to position [282, 0]
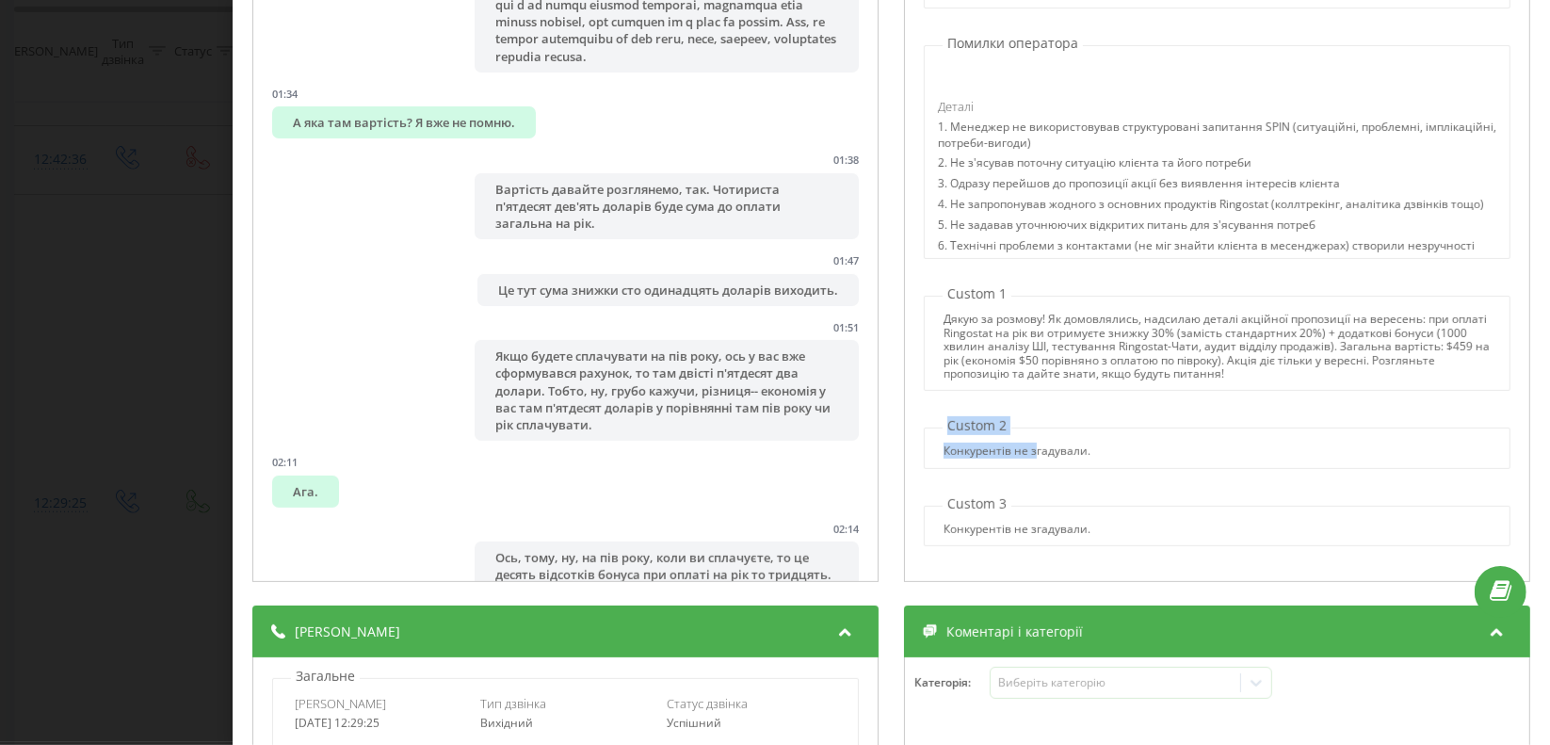
drag, startPoint x: 940, startPoint y: 434, endPoint x: 1139, endPoint y: 415, distance: 200.5
click at [1031, 433] on div "Custom 2 Конкурентів не згадували." at bounding box center [1216, 442] width 605 height 52
drag, startPoint x: 1082, startPoint y: 457, endPoint x: 974, endPoint y: 442, distance: 109.3
click at [925, 451] on div "Конкурентів не згадували." at bounding box center [1218, 450] width 586 height 13
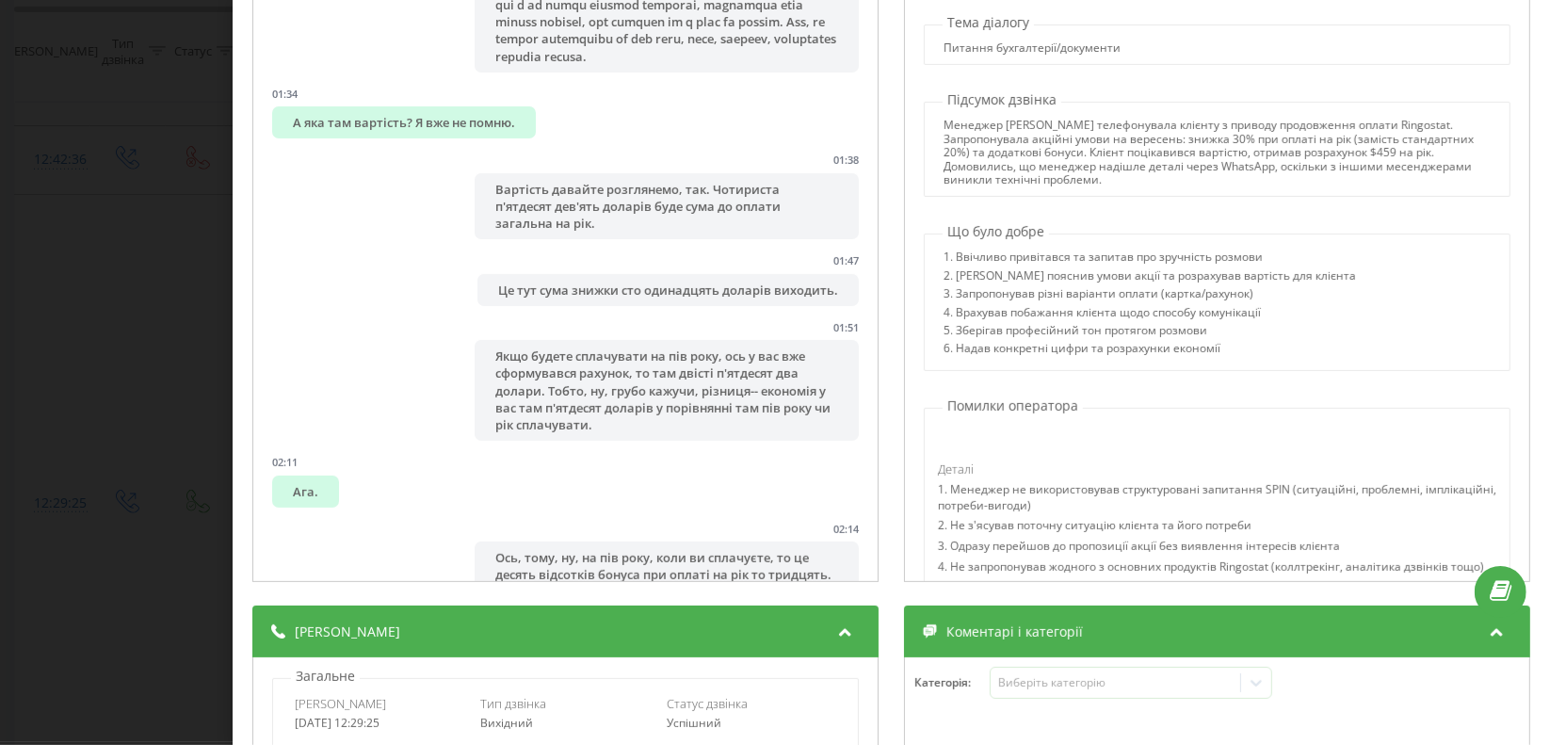
scroll to position [0, 0]
drag, startPoint x: 934, startPoint y: 95, endPoint x: 1048, endPoint y: 89, distance: 114.1
click at [1048, 89] on div "Назва профілю Борода Тема діалогу Питання бухгалтерії/документи Підсумок дзвінк…" at bounding box center [1217, 255] width 626 height 655
drag, startPoint x: 994, startPoint y: 22, endPoint x: 1040, endPoint y: 24, distance: 46.2
click at [1040, 24] on div "Тема діалогу Питання бухгалтерії/документи" at bounding box center [1216, 40] width 605 height 52
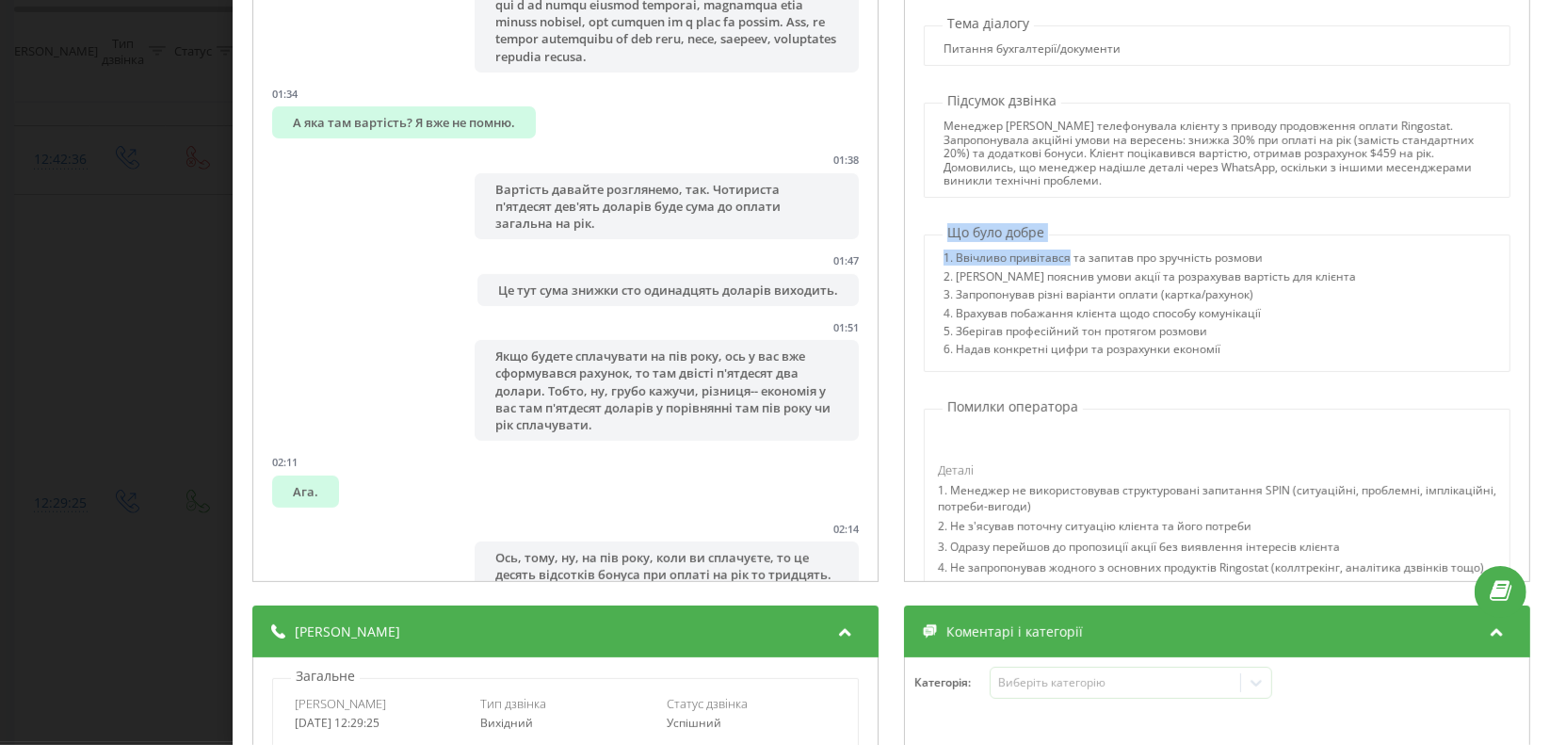
drag, startPoint x: 939, startPoint y: 232, endPoint x: 1062, endPoint y: 232, distance: 123.3
click at [1062, 232] on div "Що було добре 1. Ввічливо привітався та запитав про зручність розмови 2. [PERSO…" at bounding box center [1216, 297] width 605 height 148
drag, startPoint x: 941, startPoint y: 409, endPoint x: 1078, endPoint y: 406, distance: 137.5
click at [1078, 406] on div "Помилки оператора Деталі 1. Менеджер не використовував структуровані запитання …" at bounding box center [1216, 510] width 605 height 226
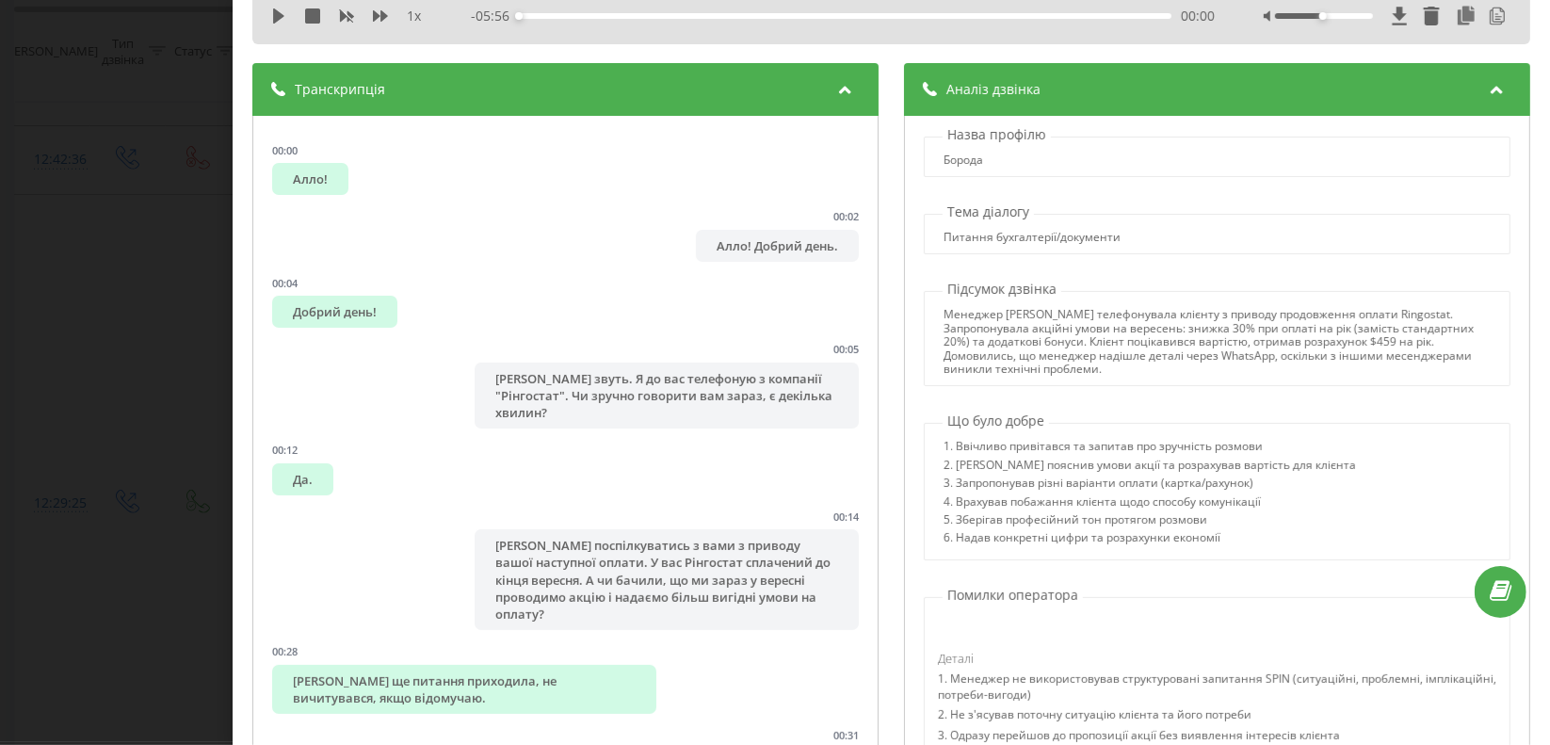
click at [1161, 513] on div "5. Зберігав професійний тон протягом розмови" at bounding box center [1149, 522] width 412 height 18
click at [81, 310] on div "Дзвінок : 1758619765.28984 1 x - 05:56 00:00 00:00 Транскрипція 00:00 Алло! 00:…" at bounding box center [775, 372] width 1550 height 745
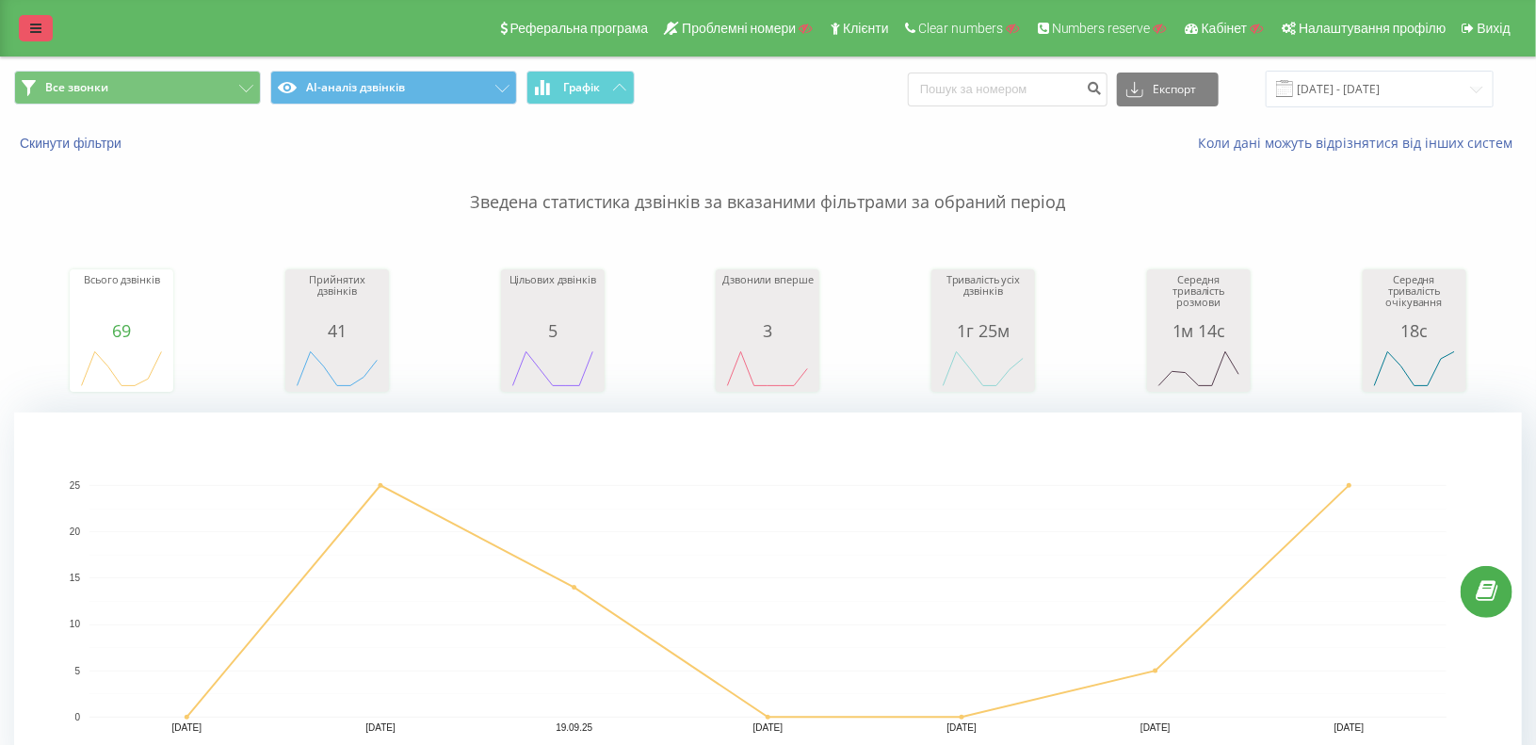
click at [21, 27] on link at bounding box center [36, 28] width 34 height 26
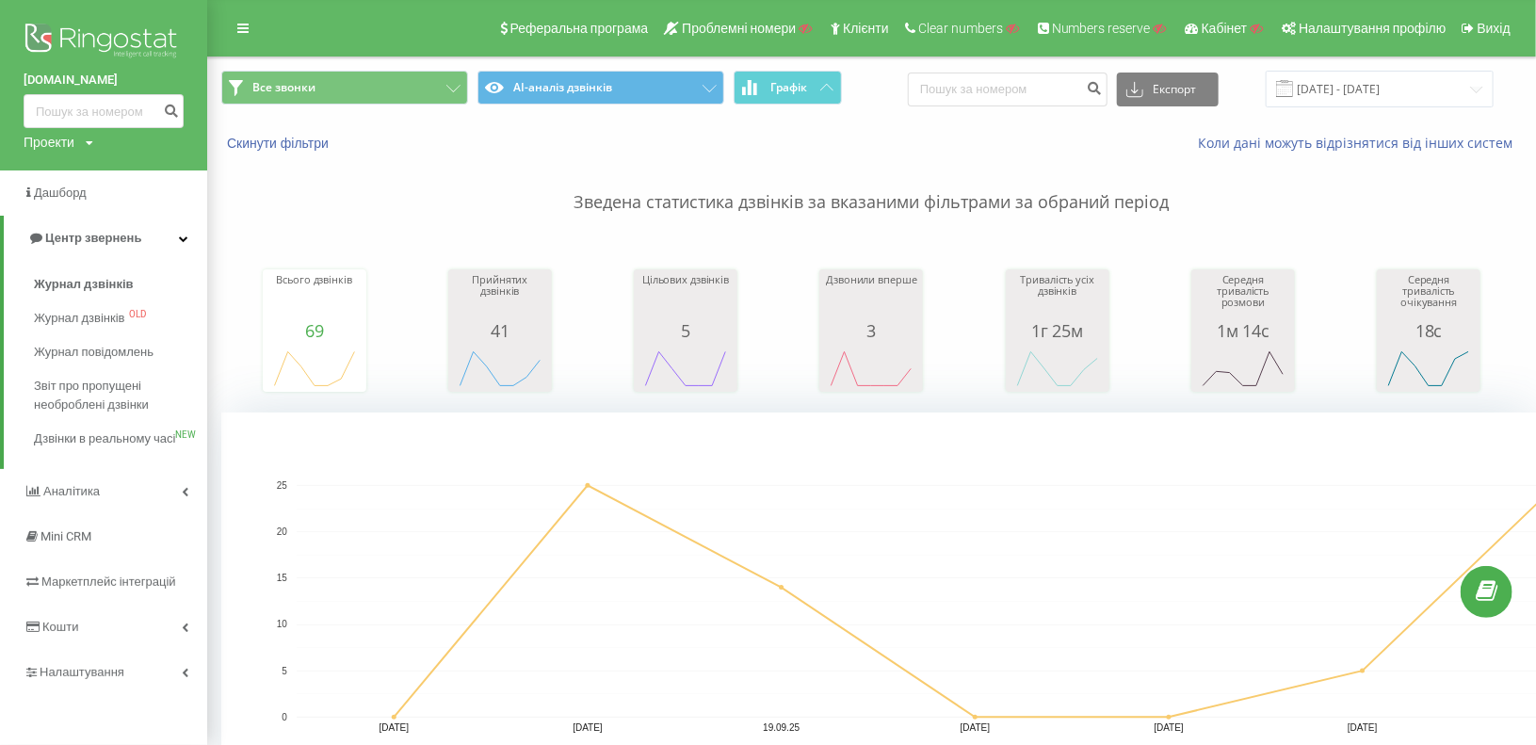
click at [56, 143] on div "Проекти" at bounding box center [49, 142] width 51 height 19
click at [58, 158] on input "text" at bounding box center [76, 170] width 94 height 27
click at [60, 169] on input "text" at bounding box center [76, 170] width 94 height 27
type input "avicena"
click at [147, 176] on link "Пошук" at bounding box center [151, 170] width 56 height 27
